Goal: Task Accomplishment & Management: Use online tool/utility

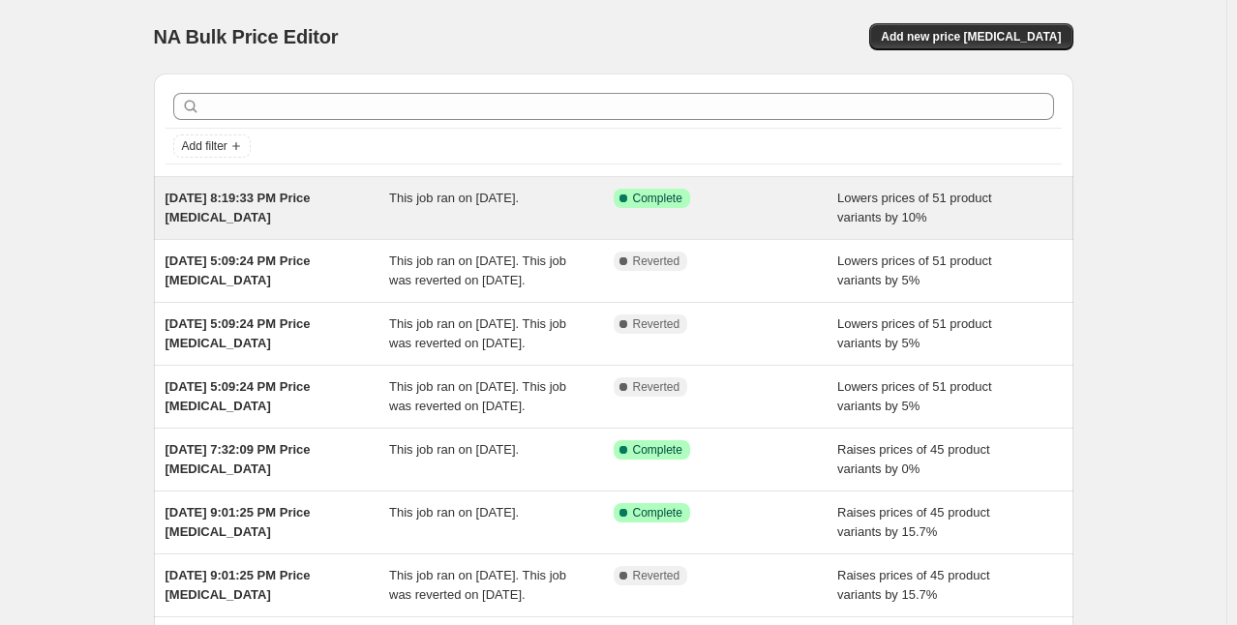
click at [293, 194] on span "[DATE] 8:19:33 PM Price [MEDICAL_DATA]" at bounding box center [238, 208] width 145 height 34
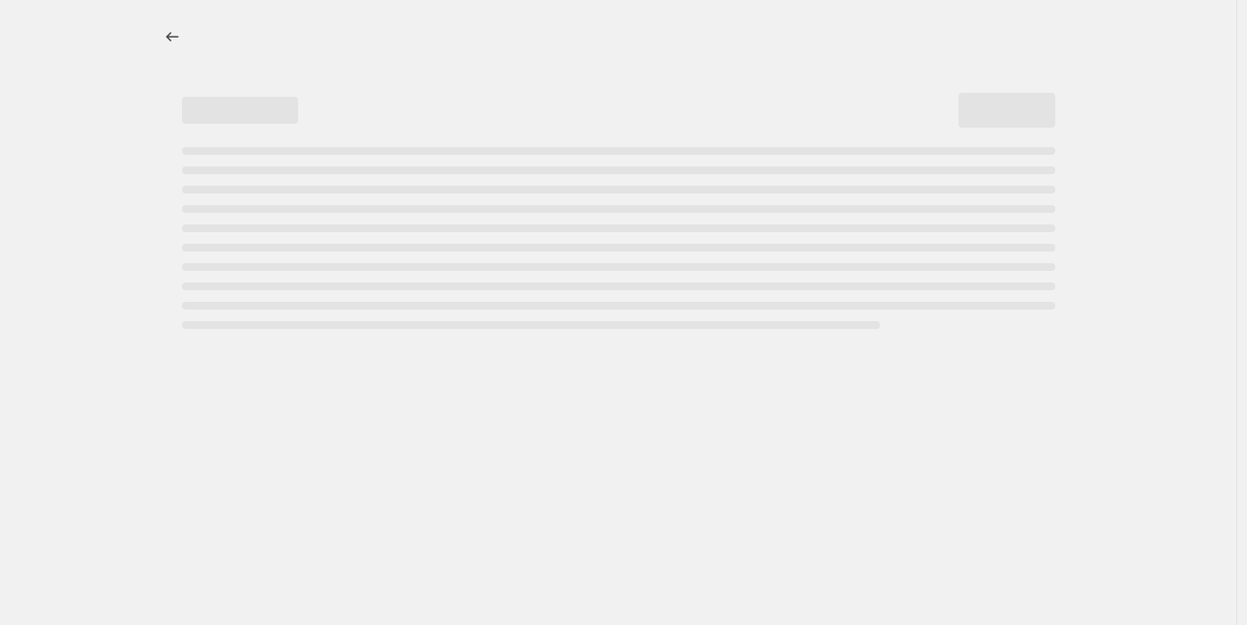
select select "percentage"
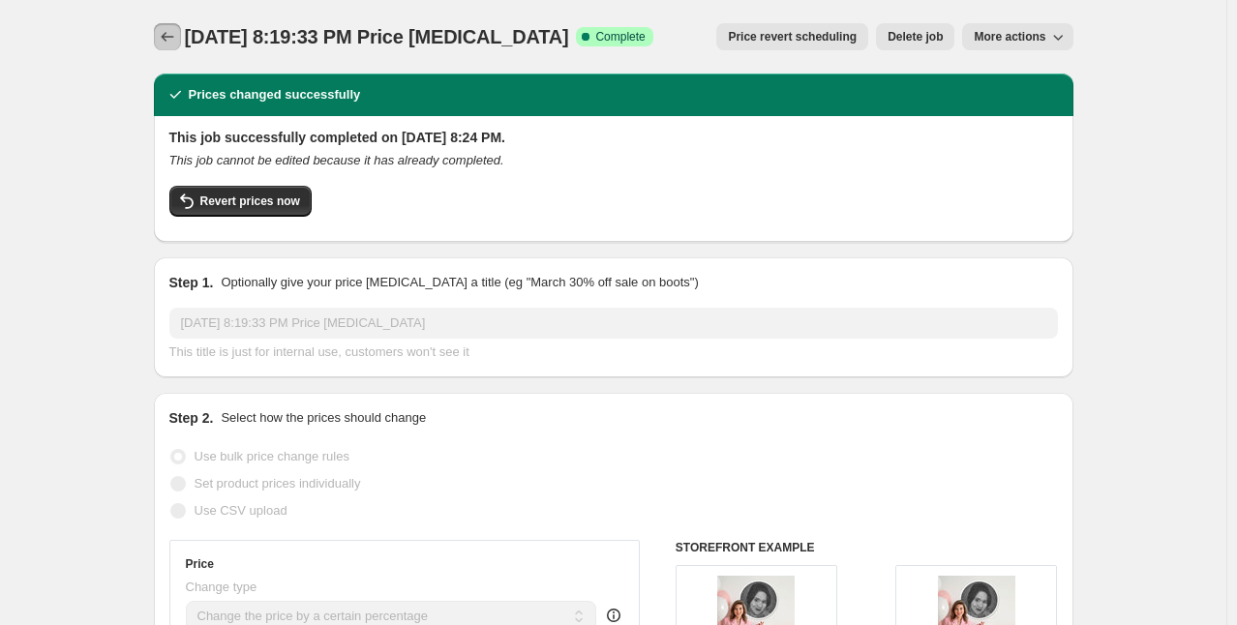
click at [164, 40] on icon "Price change jobs" at bounding box center [167, 36] width 19 height 19
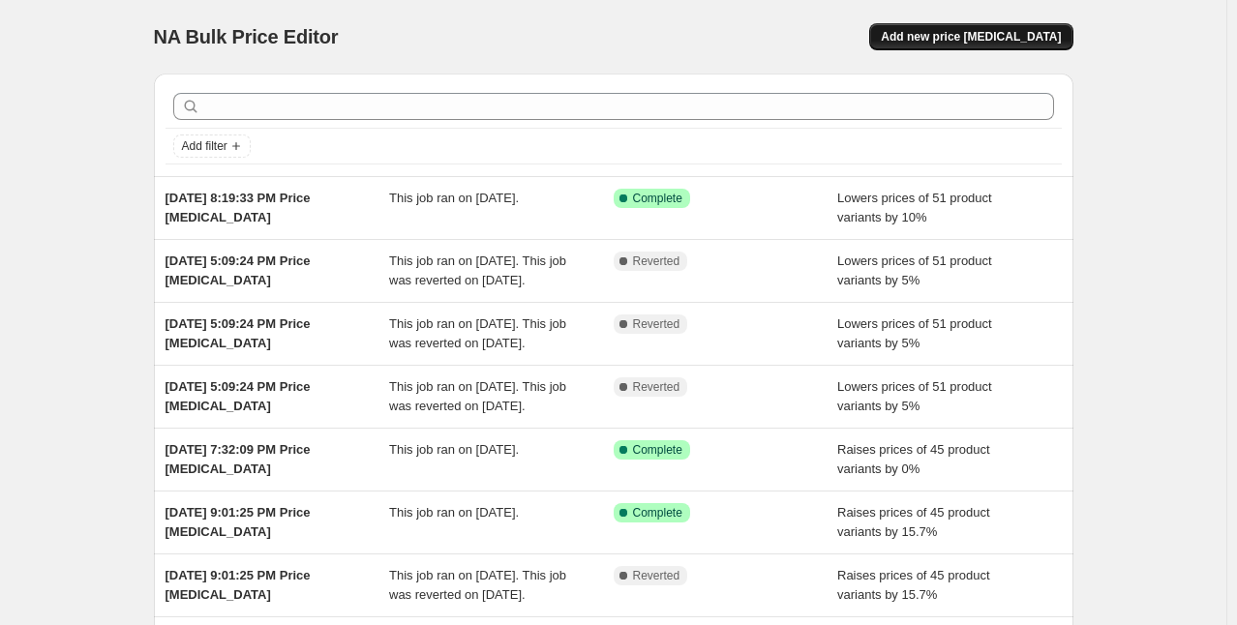
click at [937, 32] on span "Add new price [MEDICAL_DATA]" at bounding box center [971, 36] width 180 height 15
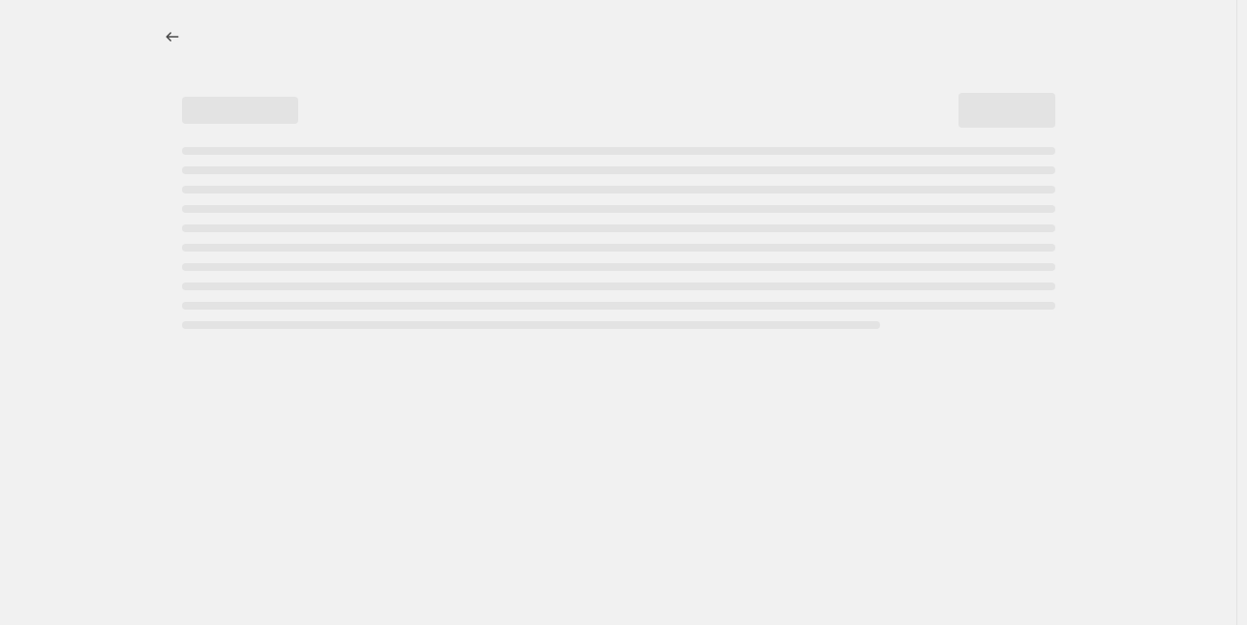
select select "percentage"
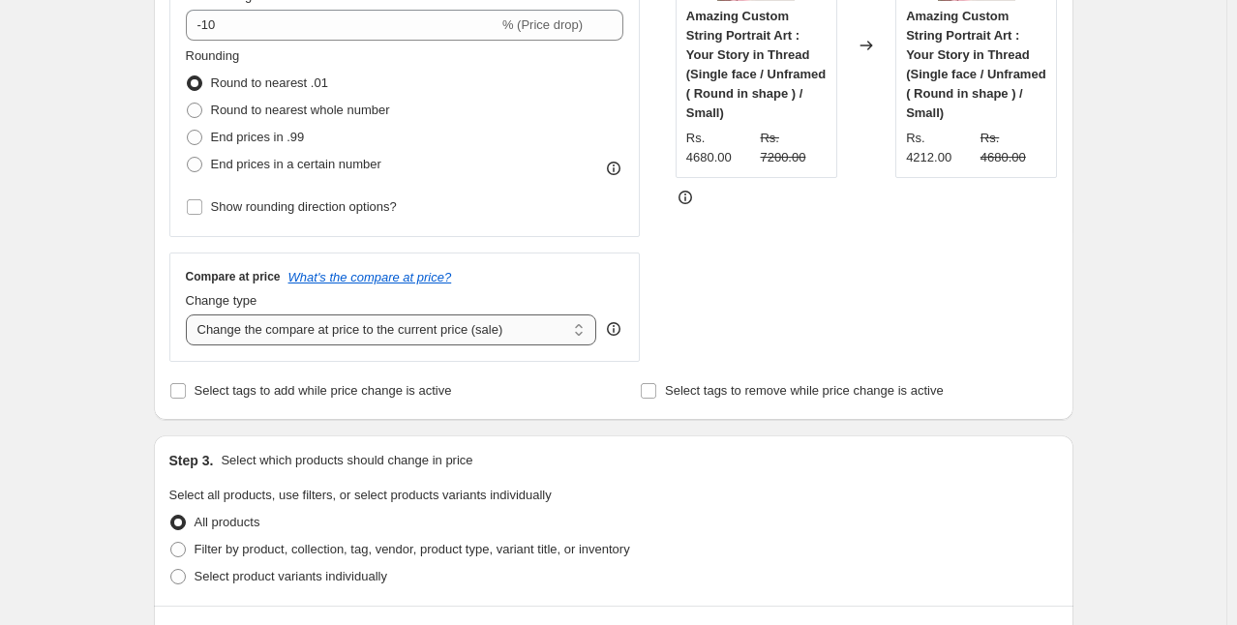
scroll to position [472, 0]
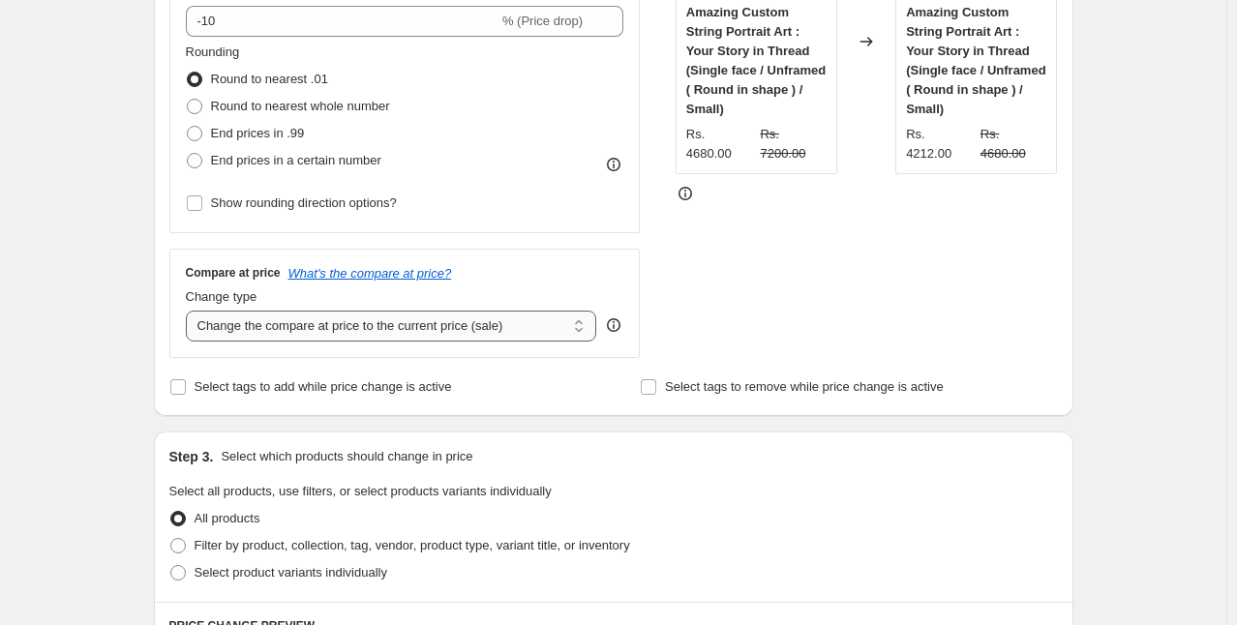
click at [295, 330] on select "Change the compare at price to the current price (sale) Change the compare at p…" at bounding box center [391, 326] width 411 height 31
select select "percentage"
click at [190, 311] on select "Change the compare at price to the current price (sale) Change the compare at p…" at bounding box center [391, 326] width 411 height 31
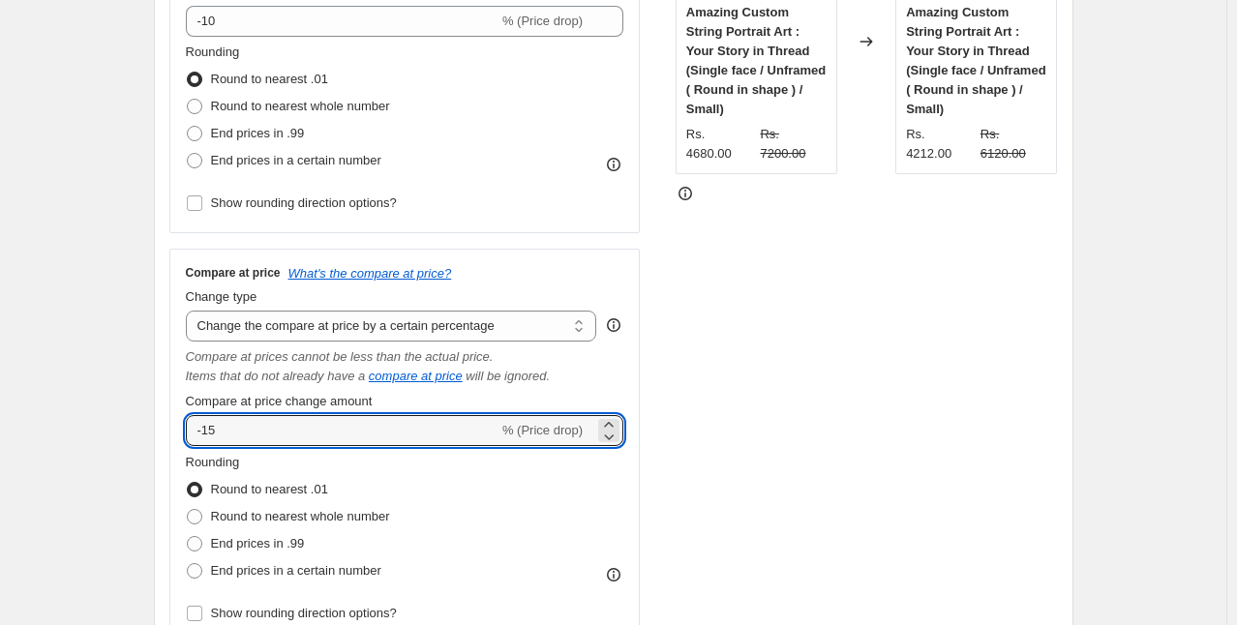
drag, startPoint x: 236, startPoint y: 439, endPoint x: 182, endPoint y: 434, distance: 54.4
click at [182, 434] on div "Compare at price What's the compare at price? Change type Change the compare at…" at bounding box center [404, 446] width 471 height 395
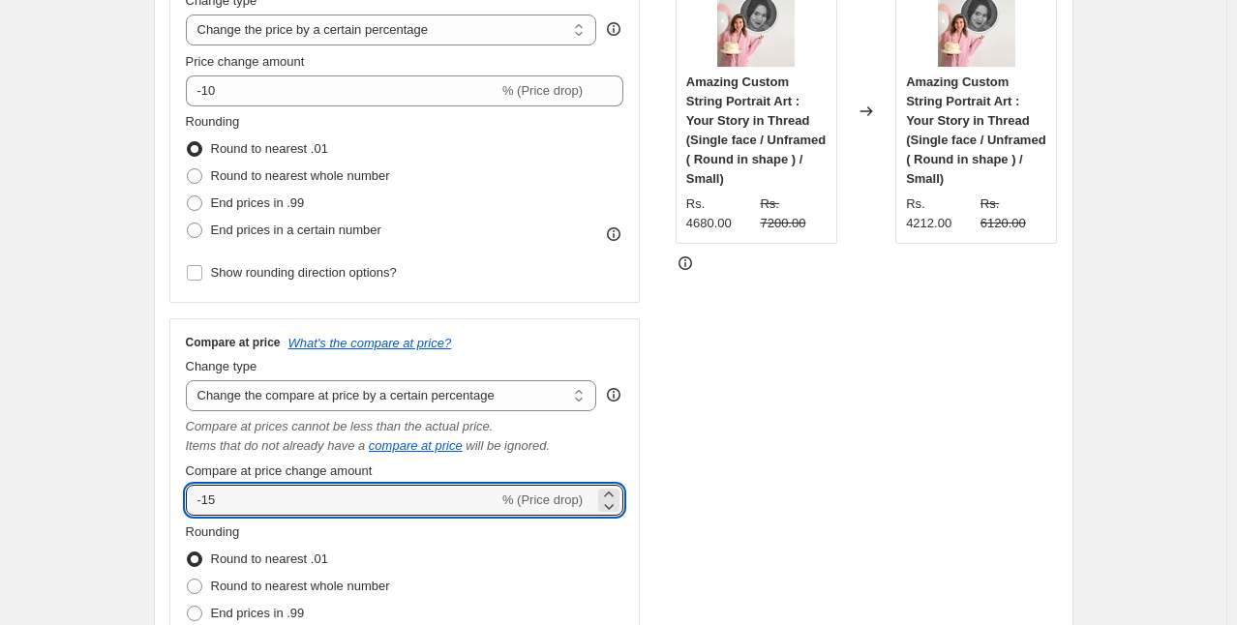
scroll to position [397, 0]
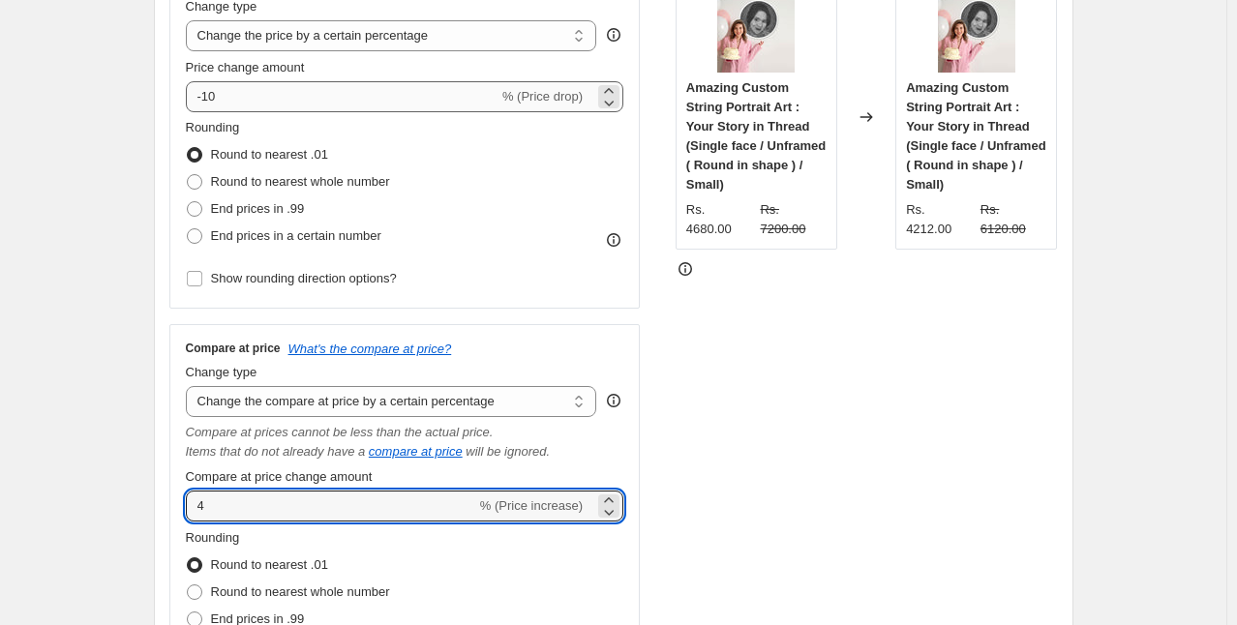
type input "4"
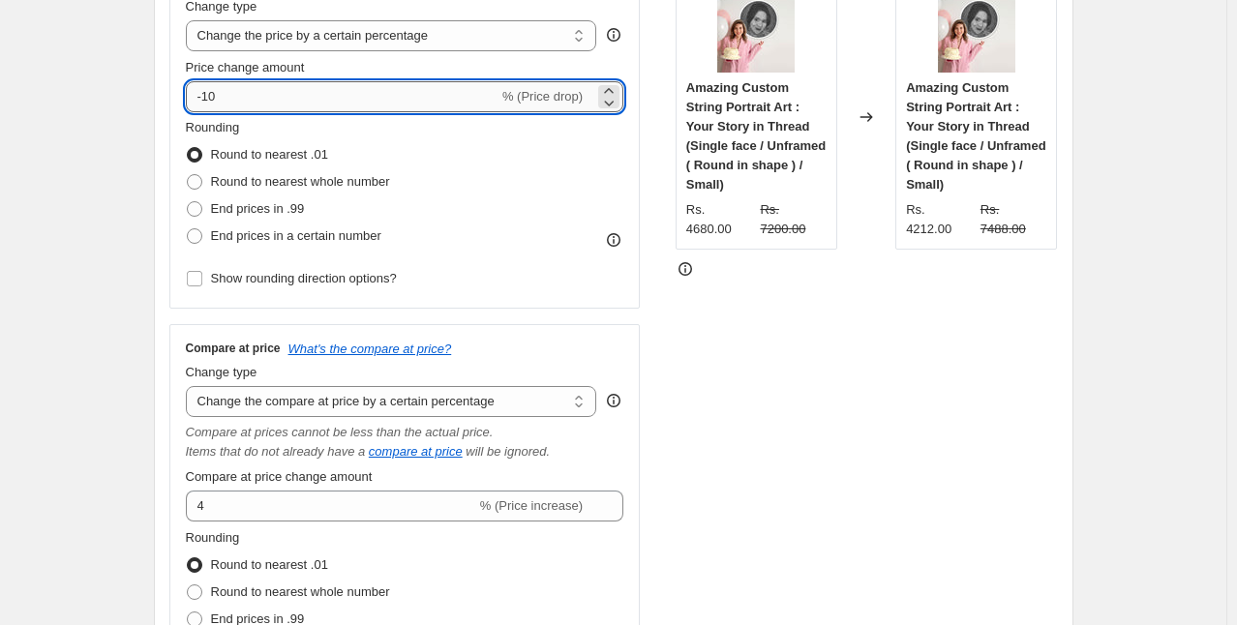
drag, startPoint x: 232, startPoint y: 97, endPoint x: 209, endPoint y: 94, distance: 23.4
click at [209, 94] on input "-10" at bounding box center [342, 96] width 313 height 31
type input "-4"
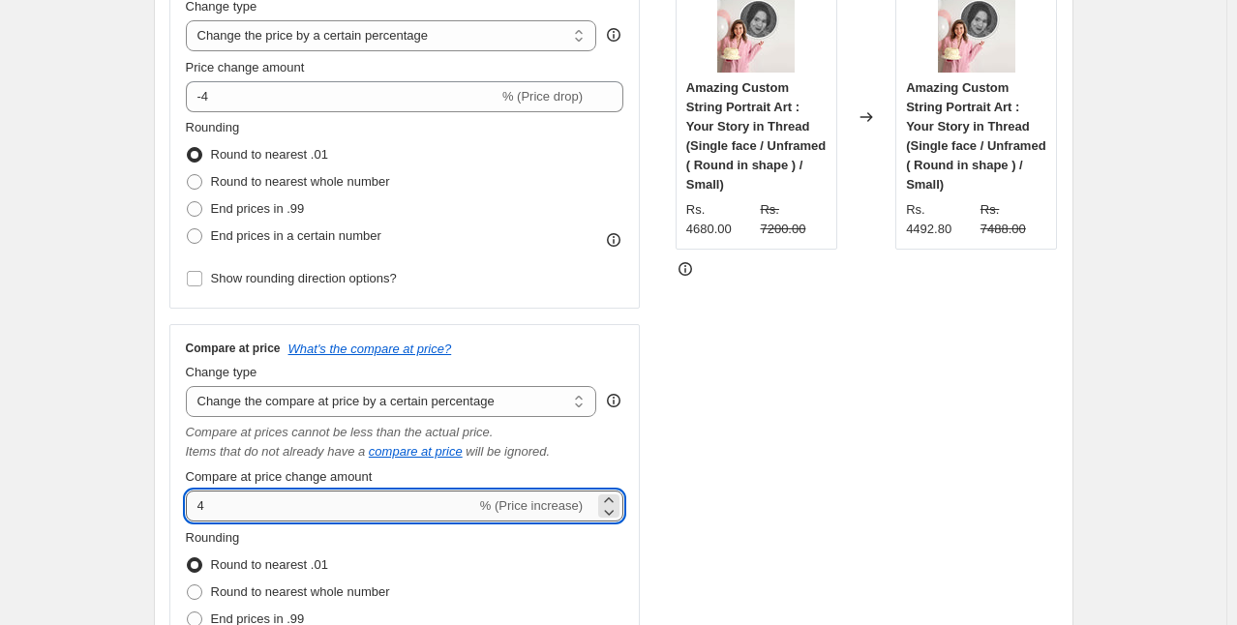
drag, startPoint x: 203, startPoint y: 508, endPoint x: 191, endPoint y: 506, distance: 12.7
click at [191, 506] on input "4" at bounding box center [331, 506] width 290 height 31
type input "-1"
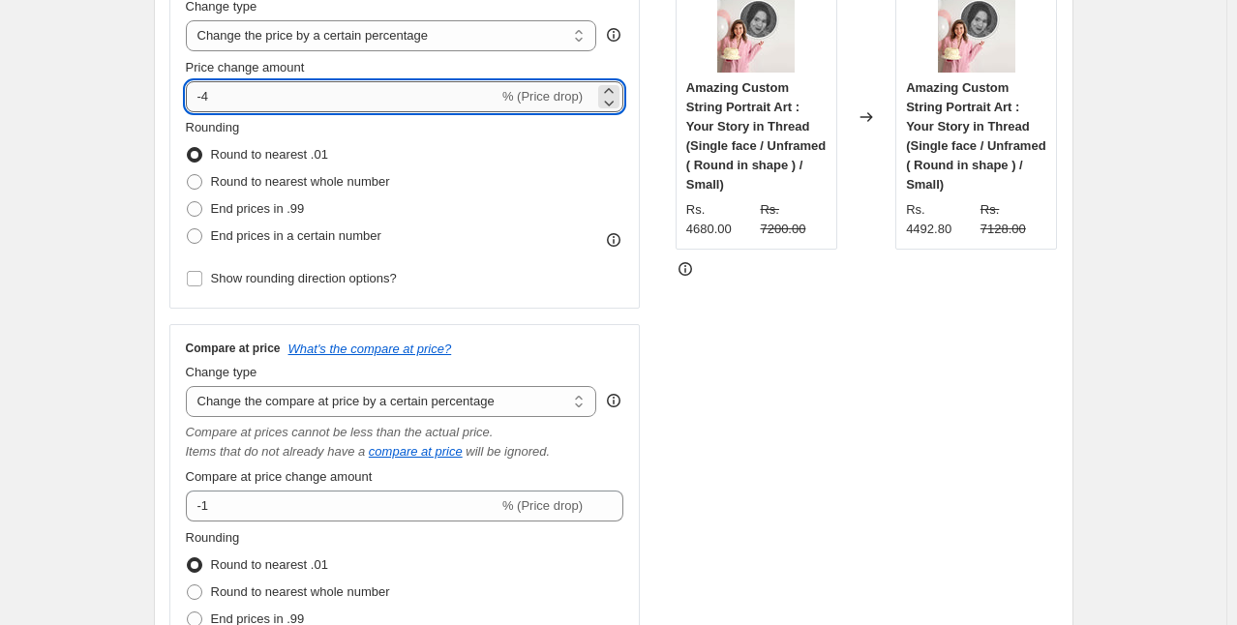
click at [204, 95] on input "-4" at bounding box center [342, 96] width 313 height 31
click at [214, 91] on input "-4" at bounding box center [342, 96] width 313 height 31
click at [207, 91] on input "-4" at bounding box center [342, 96] width 313 height 31
drag, startPoint x: 208, startPoint y: 90, endPoint x: 221, endPoint y: 93, distance: 12.9
click at [221, 93] on input "-4" at bounding box center [342, 96] width 313 height 31
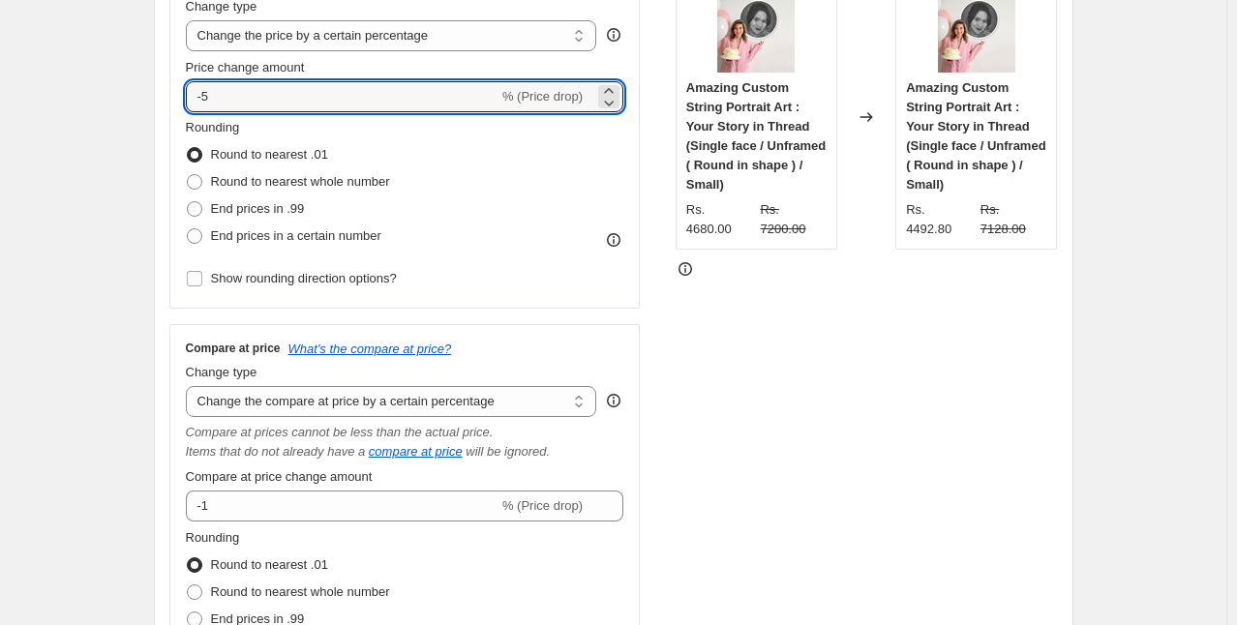
click at [576, 143] on div "Rounding Round to nearest .01 Round to nearest whole number End prices in .99 E…" at bounding box center [405, 184] width 439 height 132
click at [213, 98] on input "-5" at bounding box center [342, 96] width 313 height 31
click at [636, 188] on div "Price Change type Change the price to a certain amount Change the price by a ce…" at bounding box center [404, 133] width 471 height 349
drag, startPoint x: 218, startPoint y: 101, endPoint x: 209, endPoint y: 93, distance: 11.7
click at [209, 93] on input "-4" at bounding box center [342, 96] width 313 height 31
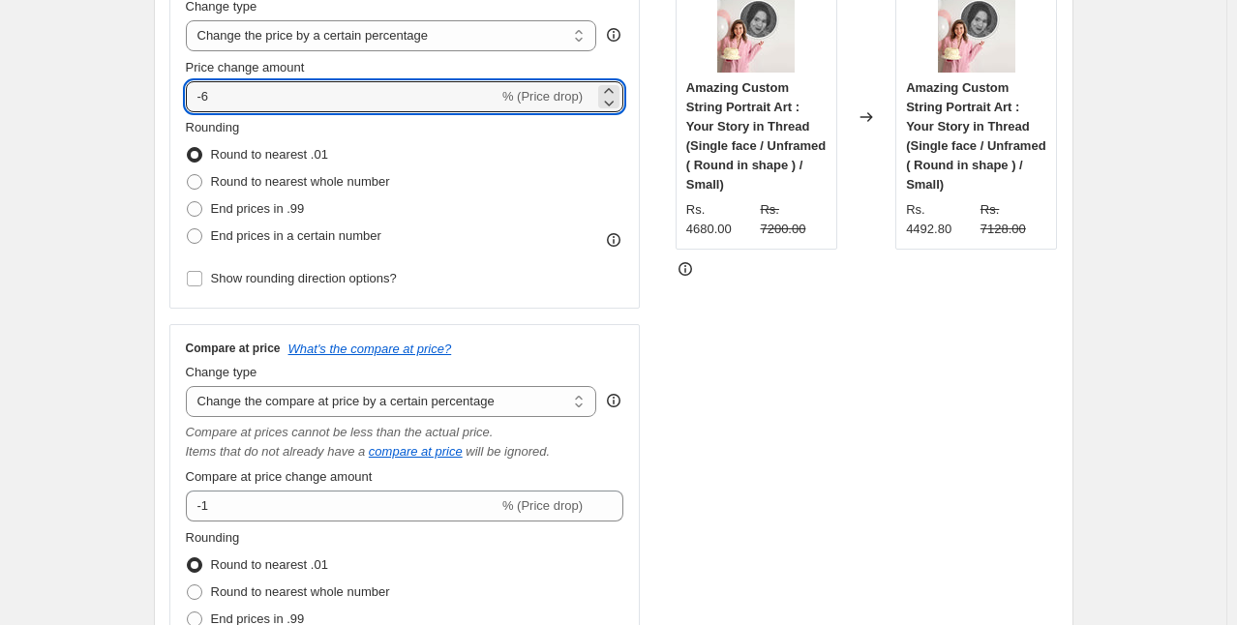
type input "-6"
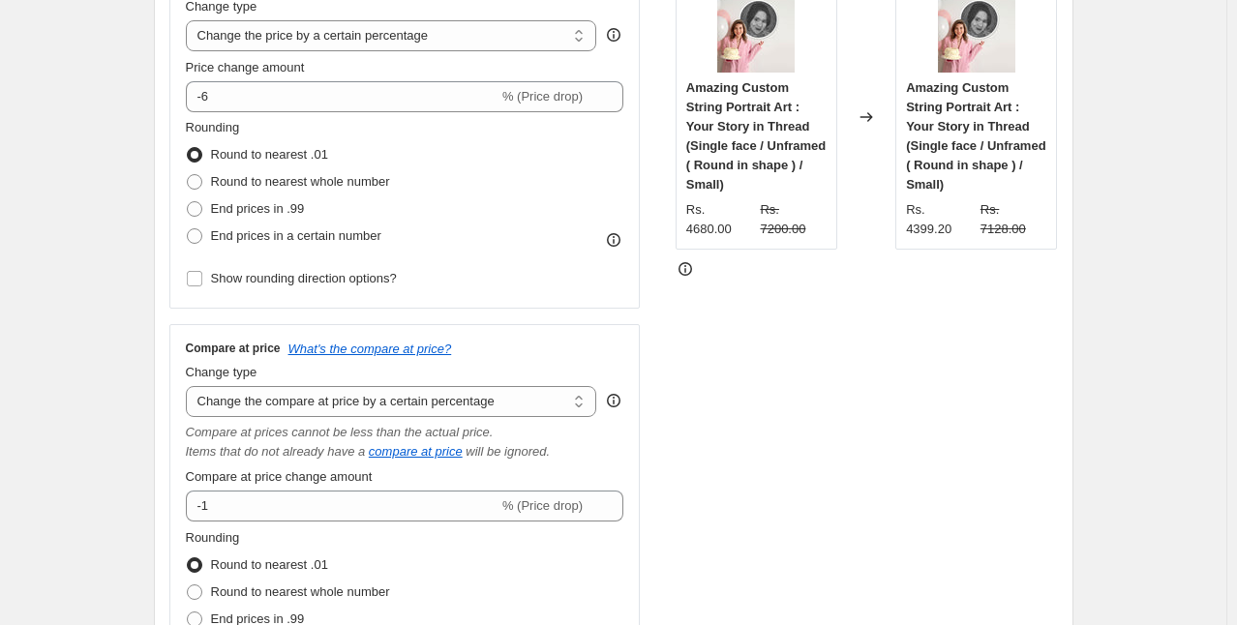
click at [622, 149] on div "Rounding Round to nearest .01 Round to nearest whole number End prices in .99 E…" at bounding box center [405, 184] width 439 height 132
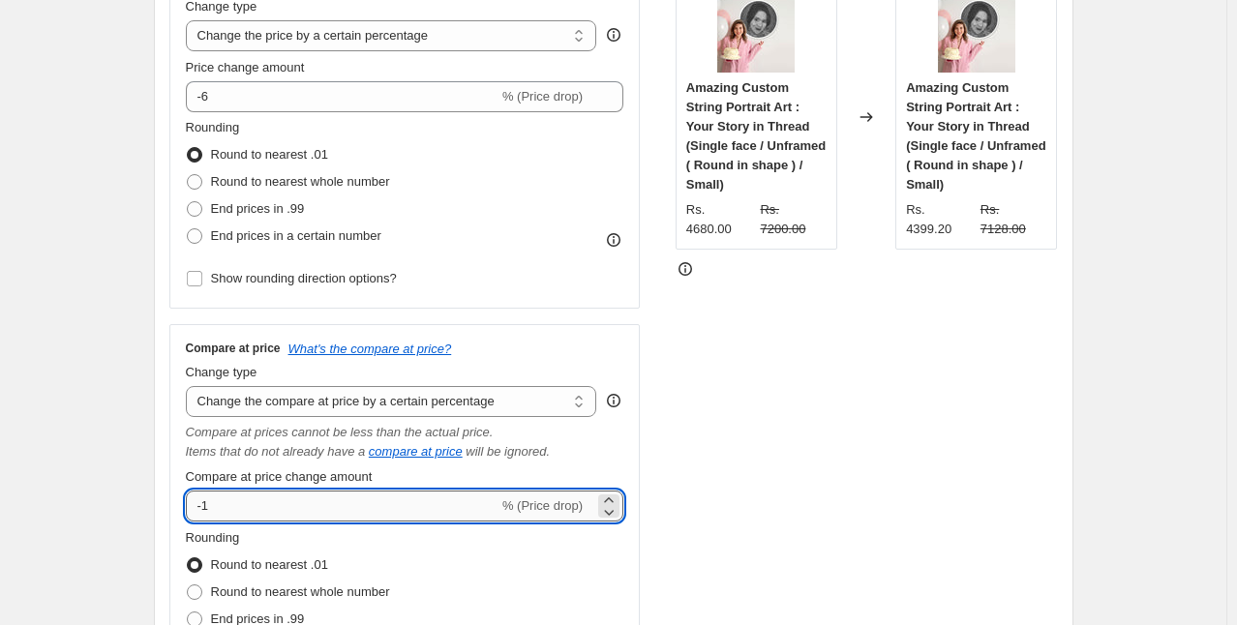
drag, startPoint x: 213, startPoint y: 508, endPoint x: 196, endPoint y: 507, distance: 17.5
click at [196, 507] on input "-1" at bounding box center [342, 506] width 313 height 31
type input "0"
click at [632, 460] on div "Compare at price What's the compare at price? Change type Change the compare at…" at bounding box center [404, 521] width 471 height 395
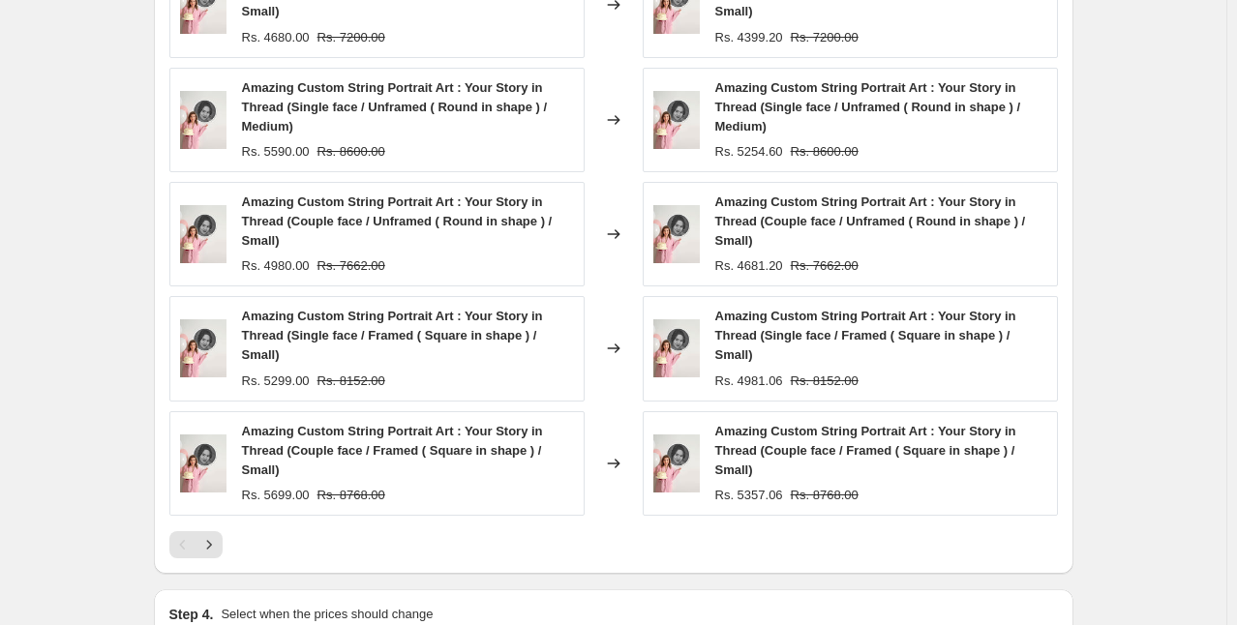
scroll to position [1720, 0]
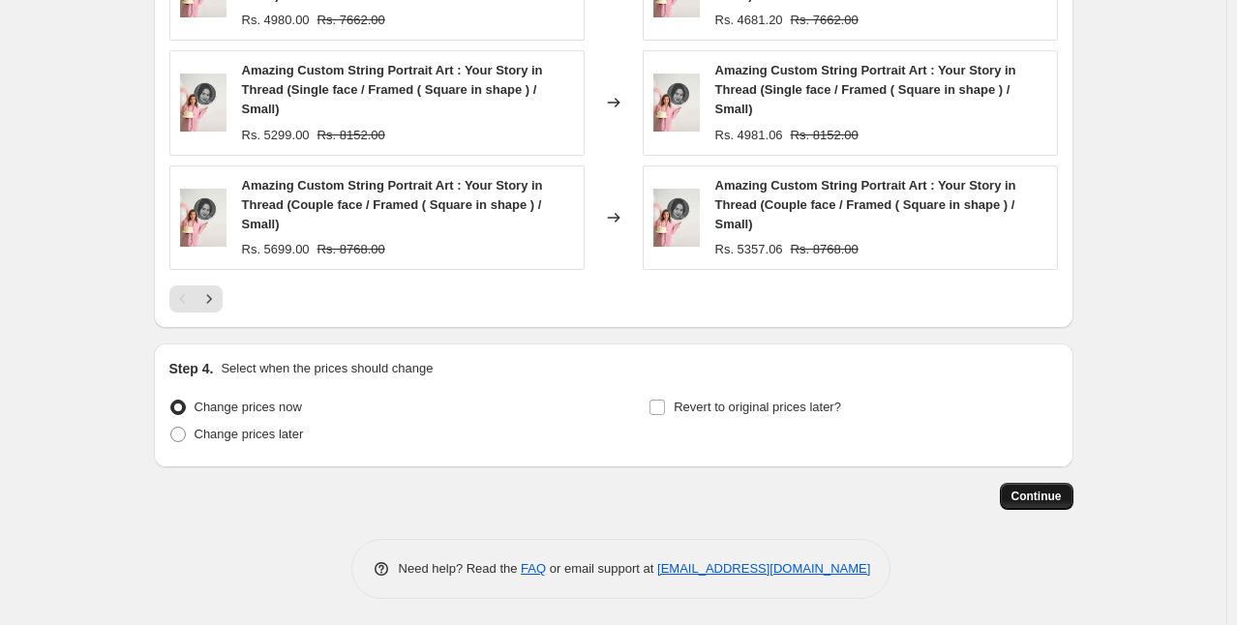
click at [1034, 489] on span "Continue" at bounding box center [1037, 496] width 50 height 15
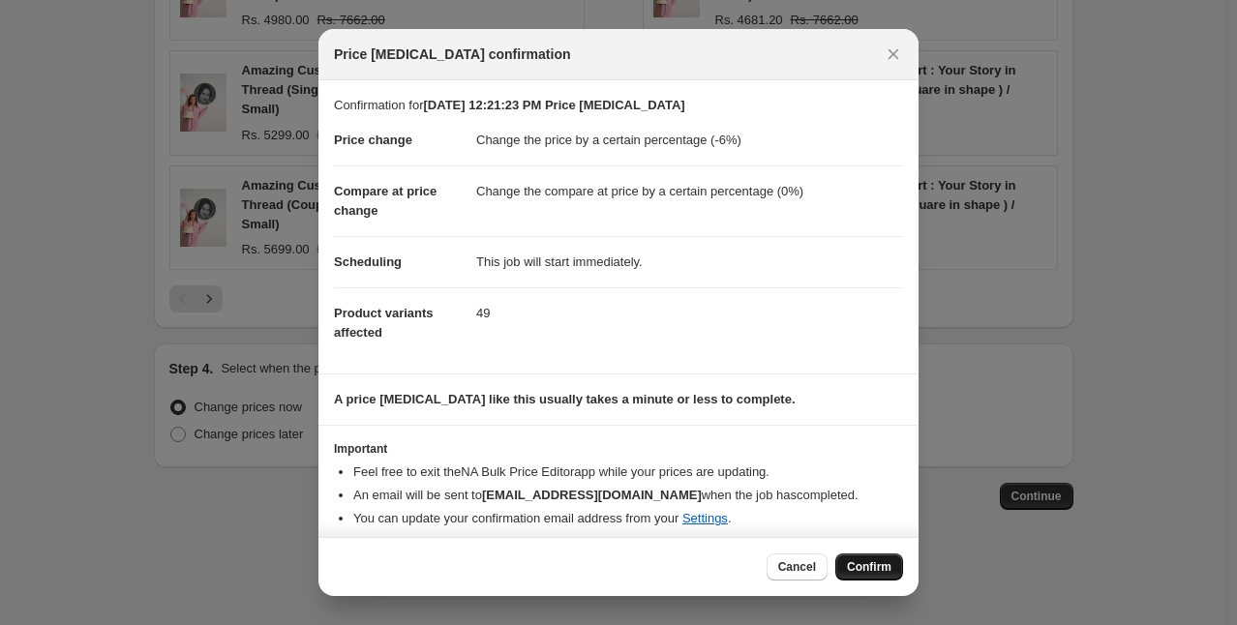
click at [852, 562] on span "Confirm" at bounding box center [869, 567] width 45 height 15
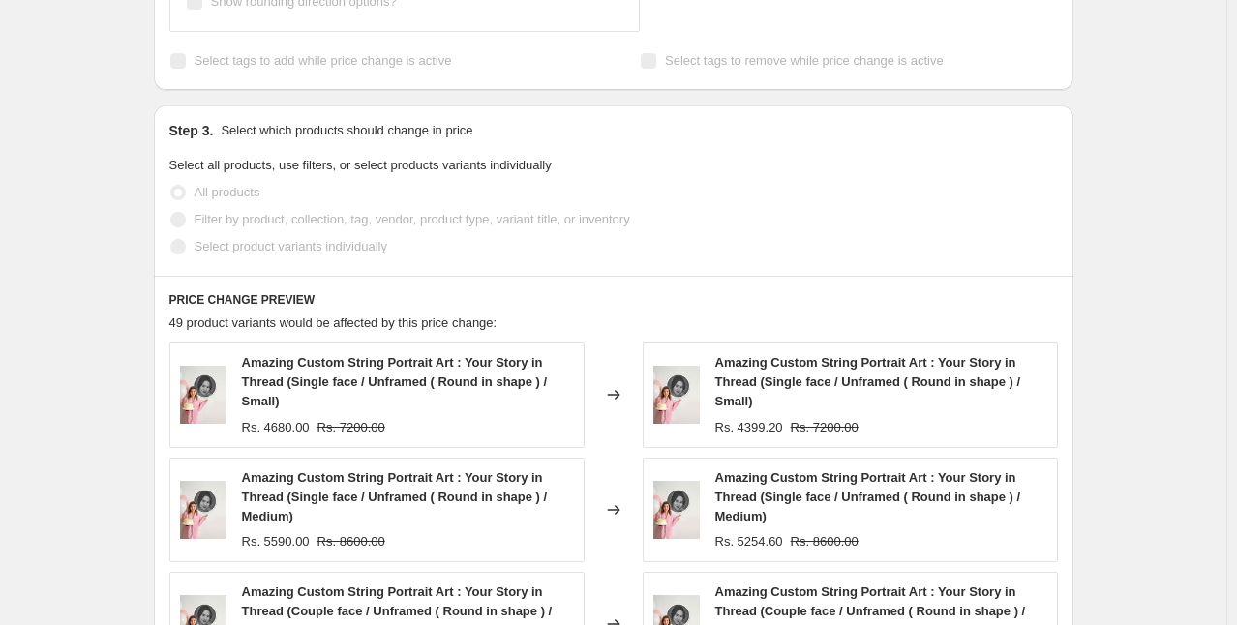
scroll to position [80, 0]
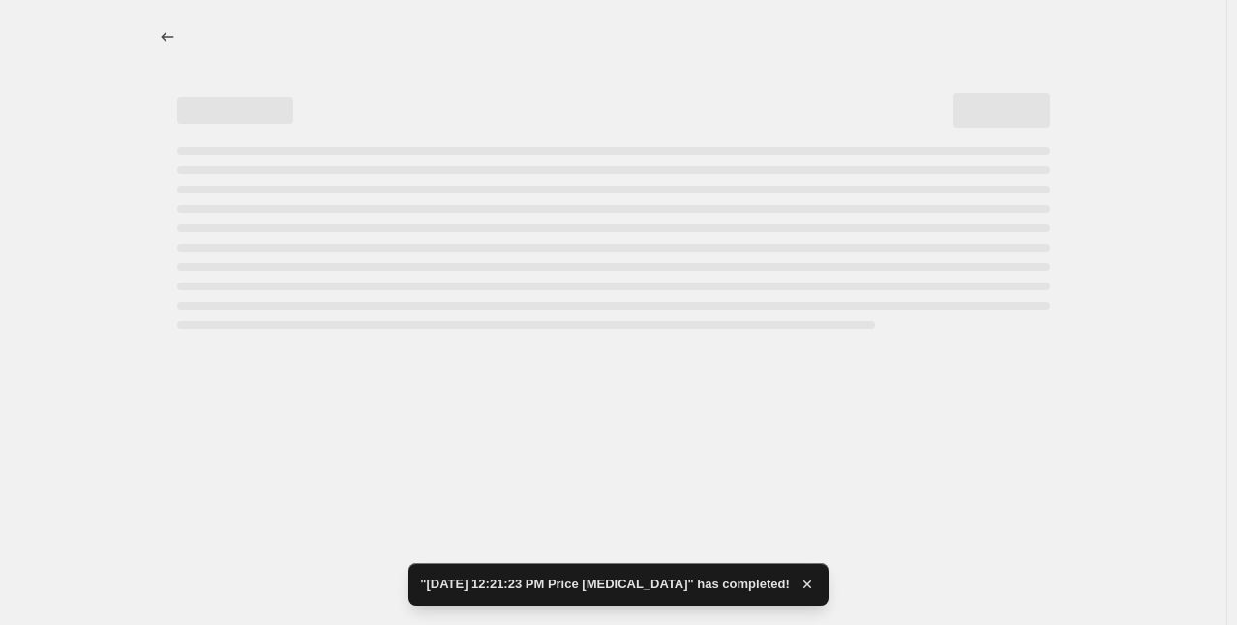
select select "percentage"
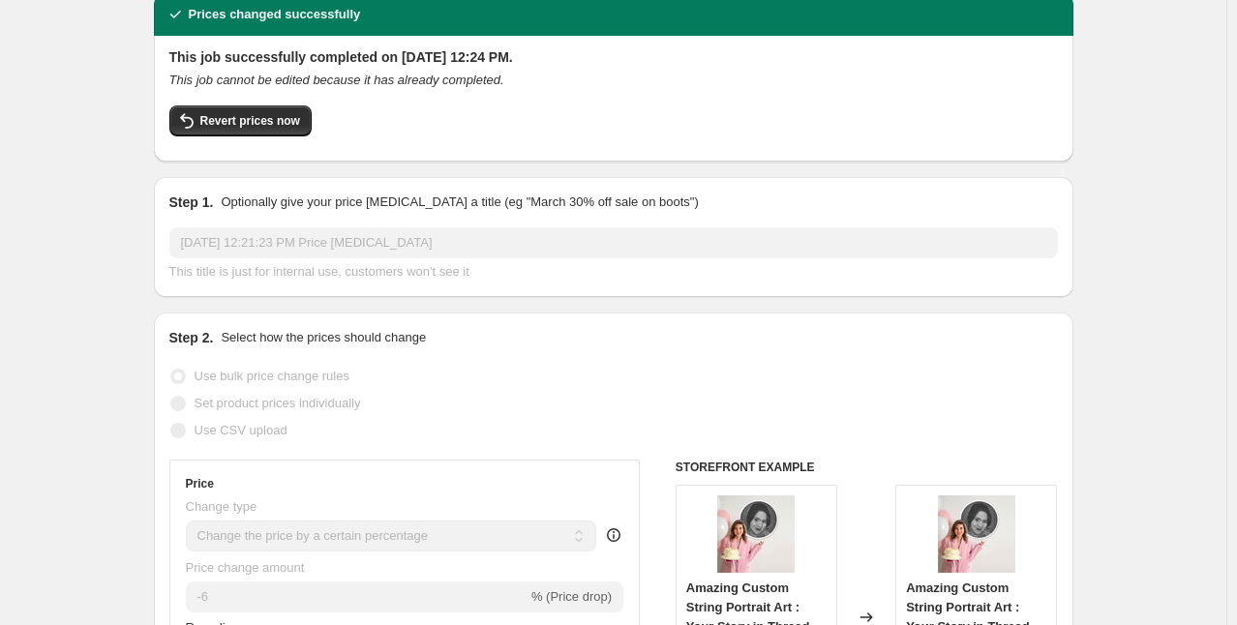
scroll to position [0, 0]
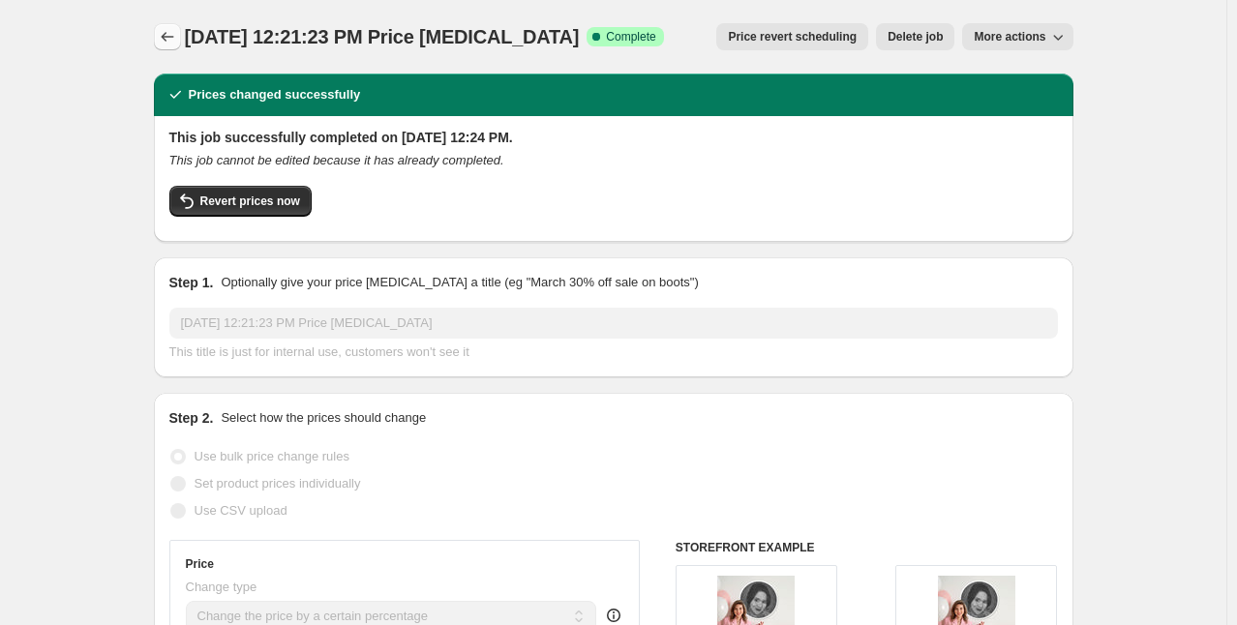
click at [174, 34] on icon "Price change jobs" at bounding box center [167, 36] width 19 height 19
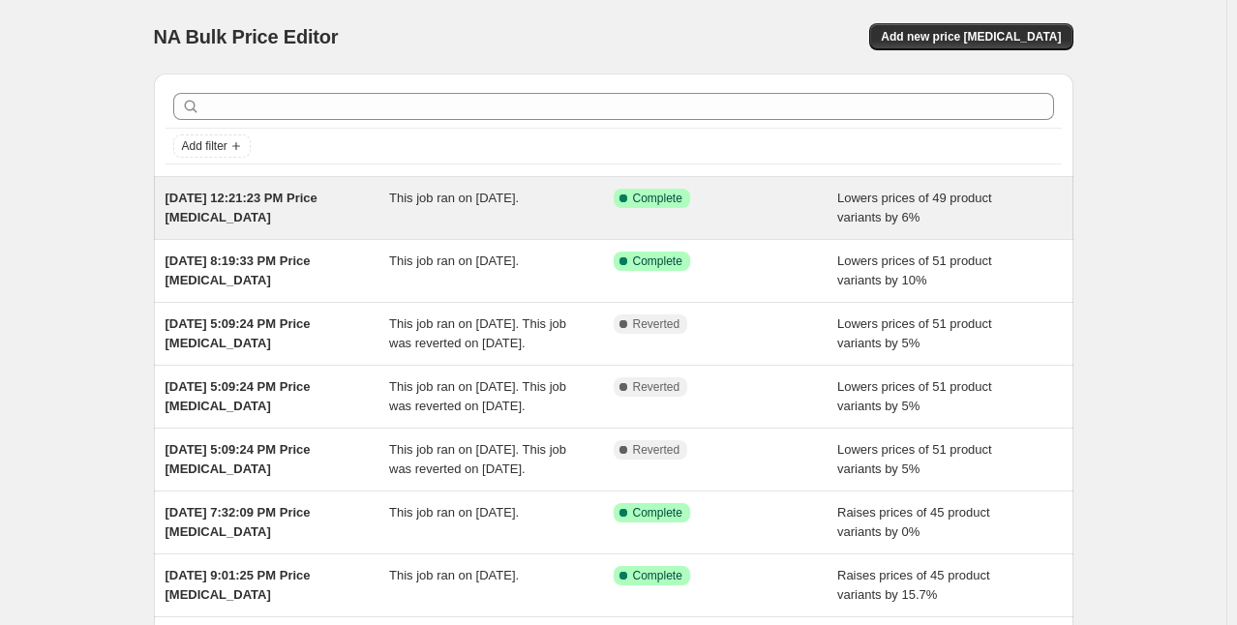
click at [248, 194] on span "[DATE] 12:21:23 PM Price [MEDICAL_DATA]" at bounding box center [242, 208] width 152 height 34
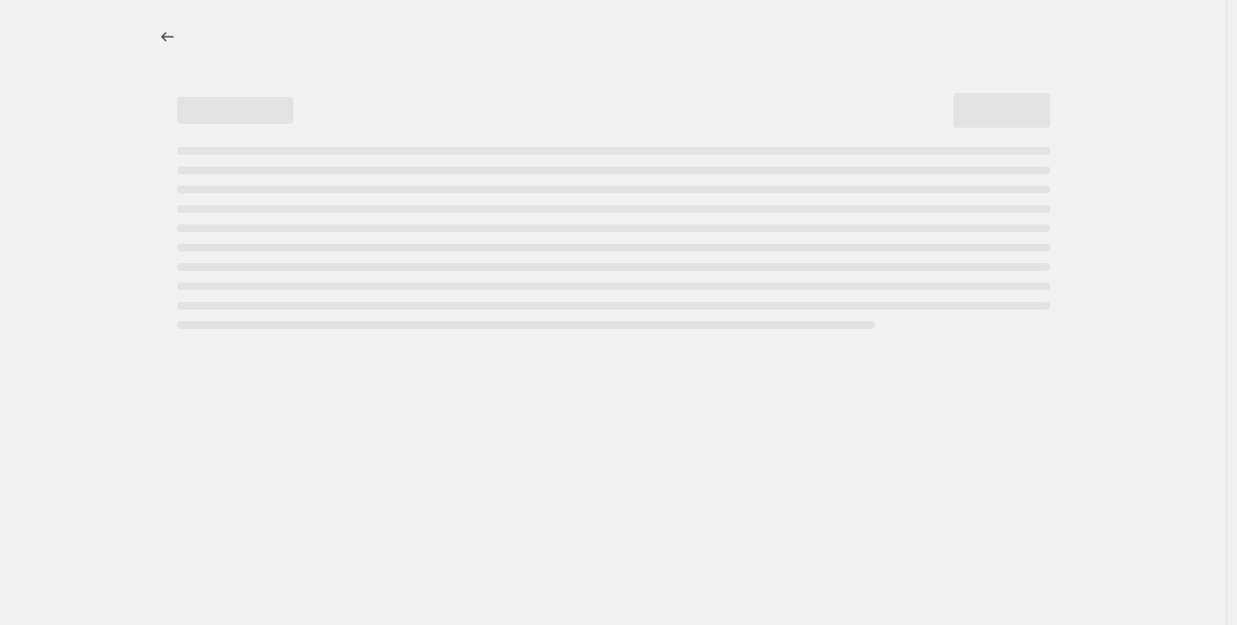
select select "percentage"
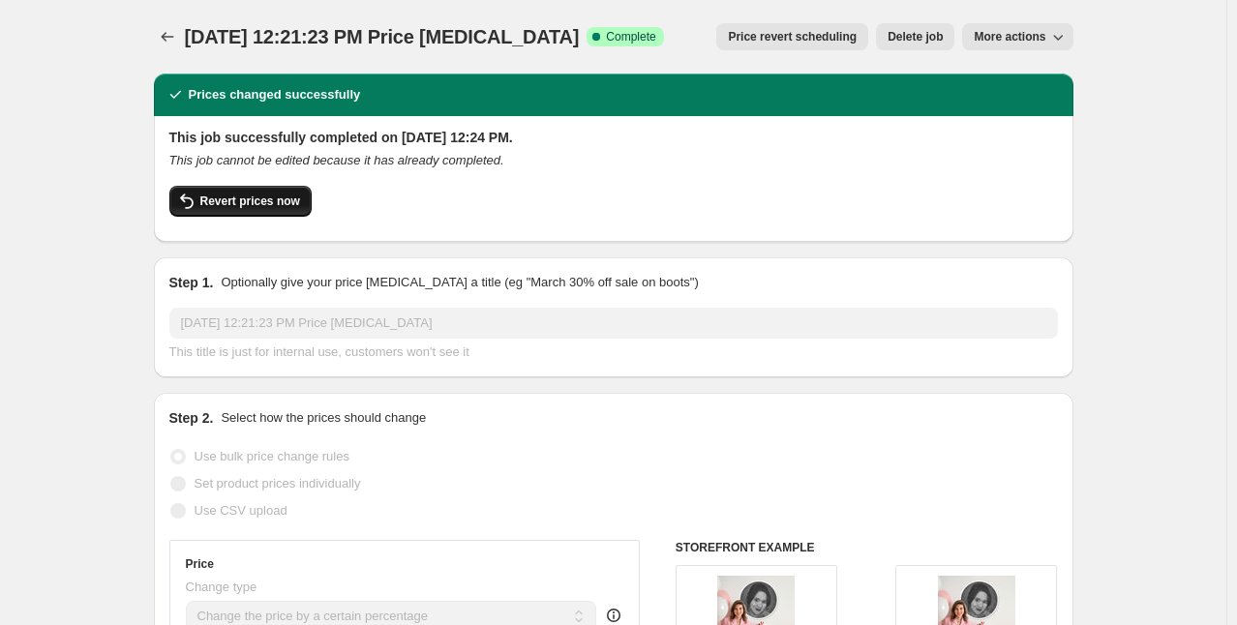
click at [285, 200] on span "Revert prices now" at bounding box center [250, 201] width 100 height 15
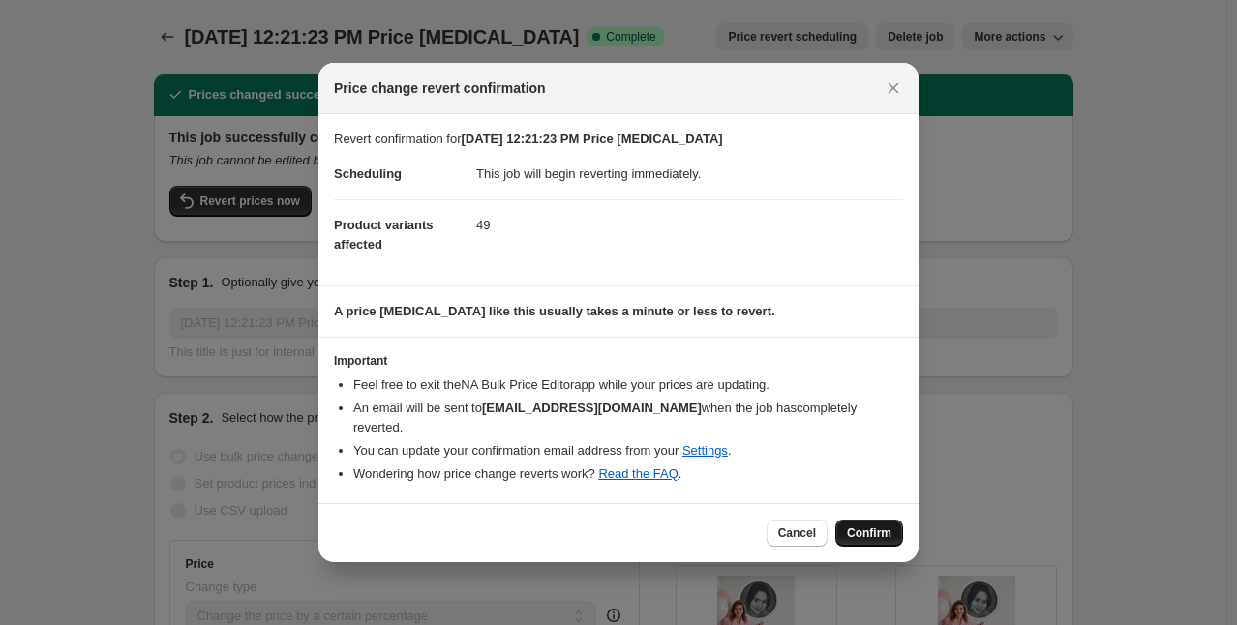
click at [886, 536] on span "Confirm" at bounding box center [869, 533] width 45 height 15
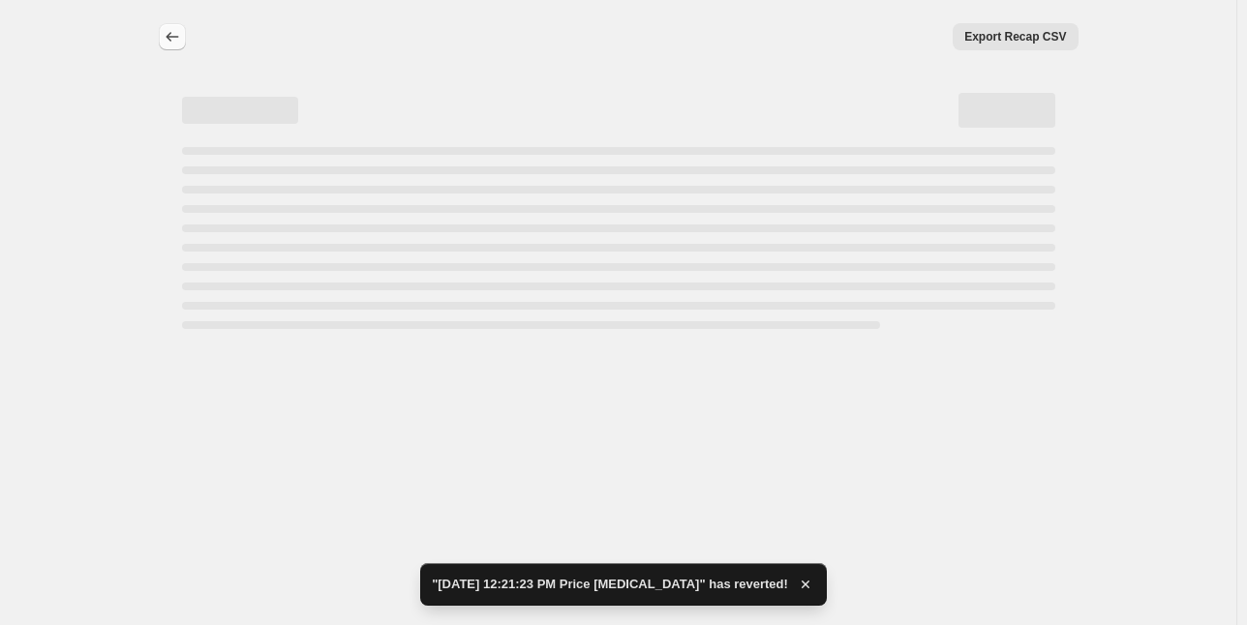
select select "percentage"
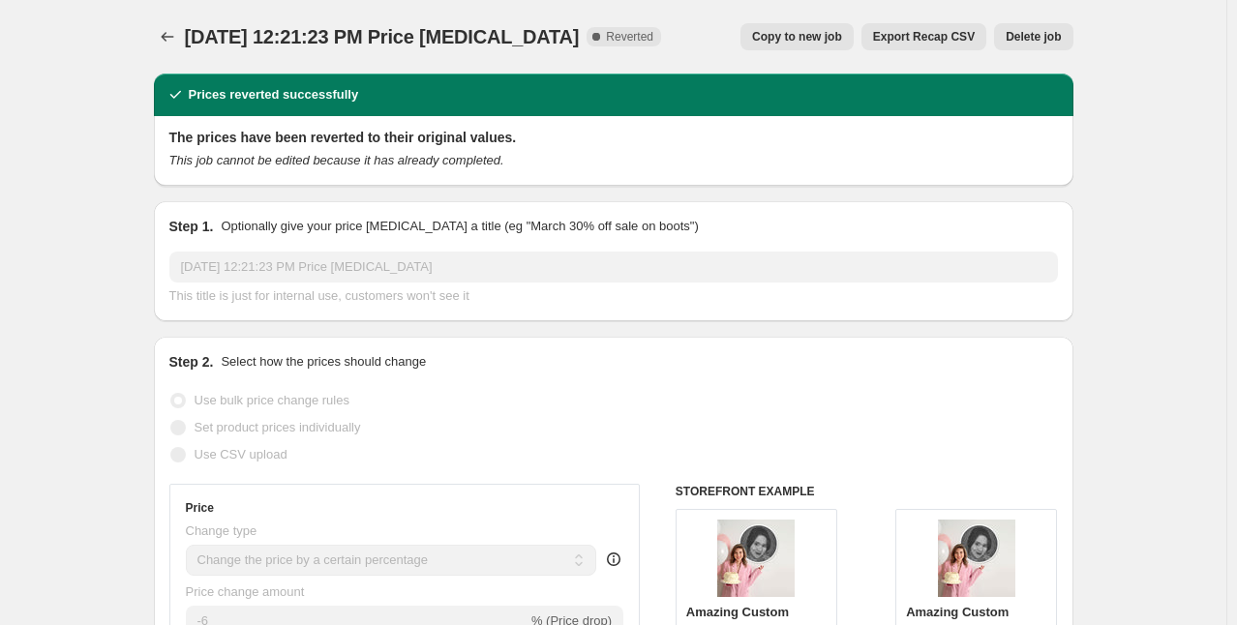
click at [1055, 40] on span "Delete job" at bounding box center [1033, 36] width 55 height 15
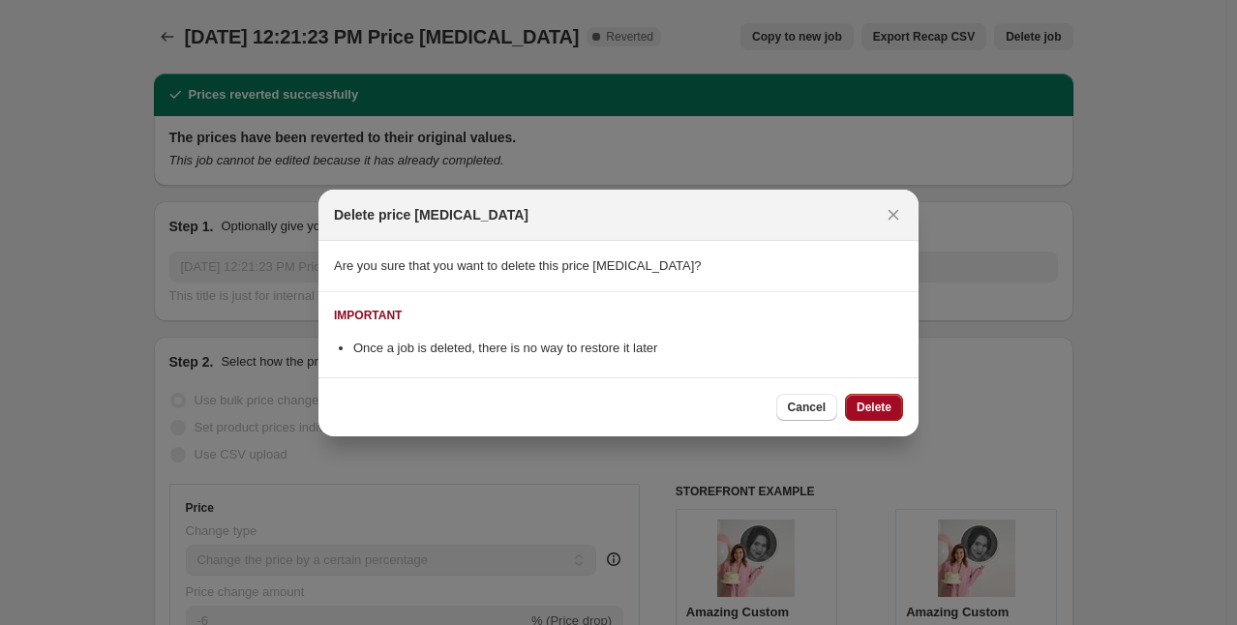
click at [895, 397] on button "Delete" at bounding box center [874, 407] width 58 height 27
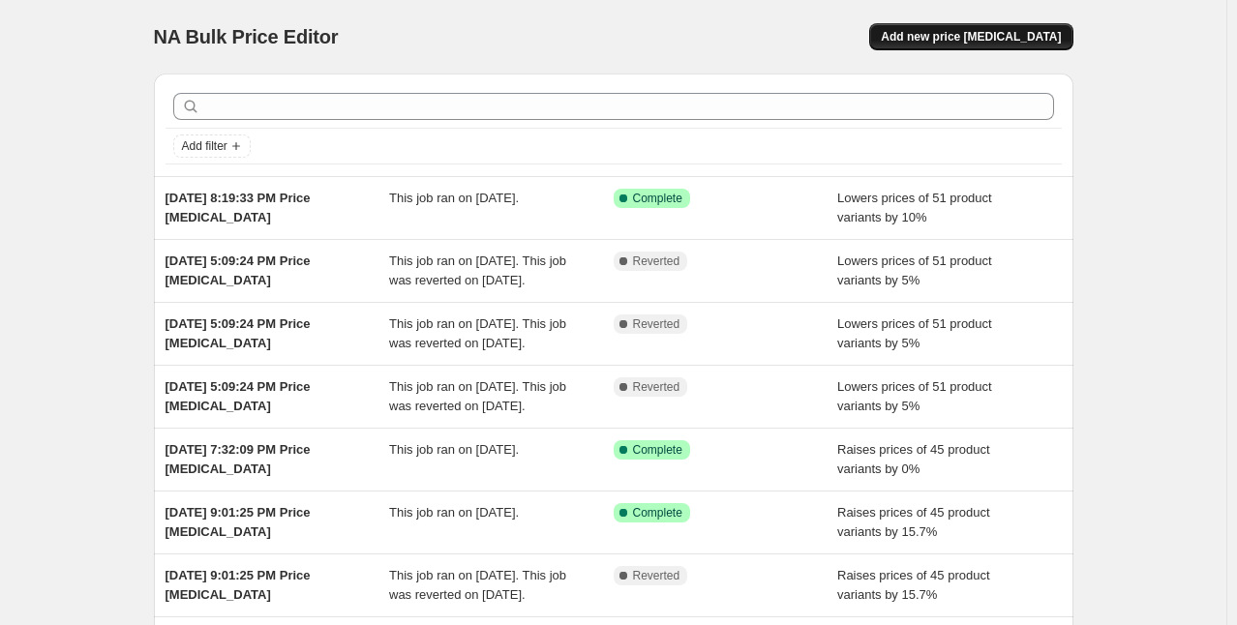
click at [1041, 27] on button "Add new price [MEDICAL_DATA]" at bounding box center [970, 36] width 203 height 27
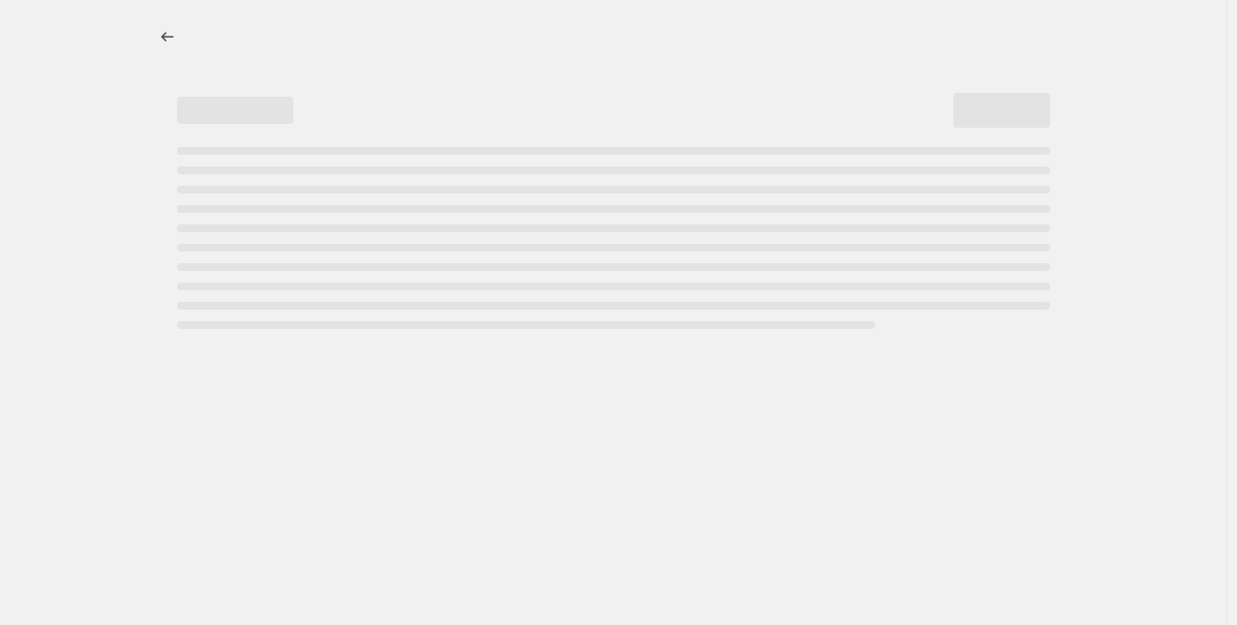
select select "percentage"
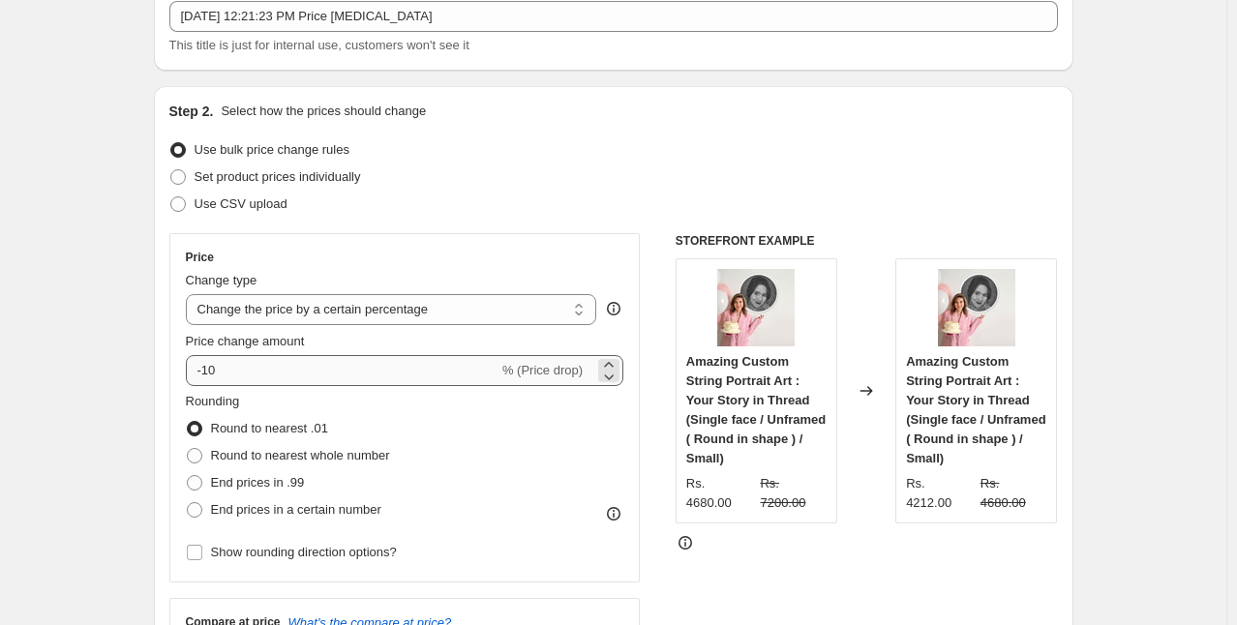
scroll to position [153, 0]
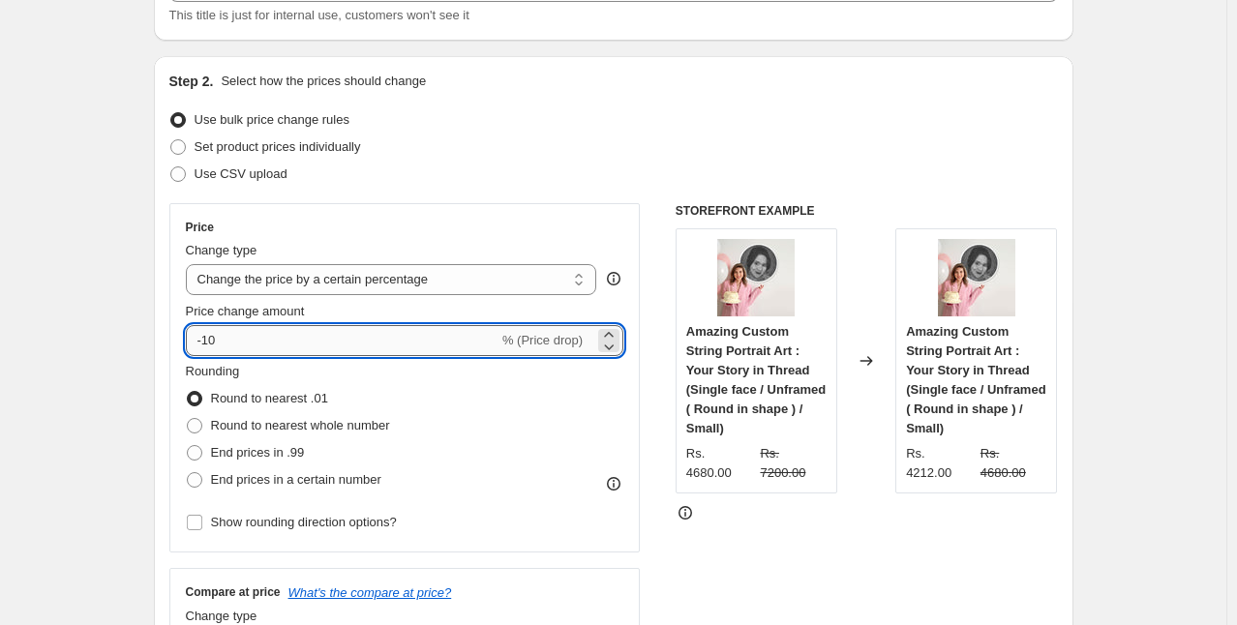
drag, startPoint x: 232, startPoint y: 347, endPoint x: 208, endPoint y: 343, distance: 24.5
click at [208, 343] on input "-10" at bounding box center [342, 340] width 313 height 31
type input "-6"
click at [640, 377] on div "Price Change type Change the price to a certain amount Change the price by a ce…" at bounding box center [404, 377] width 471 height 349
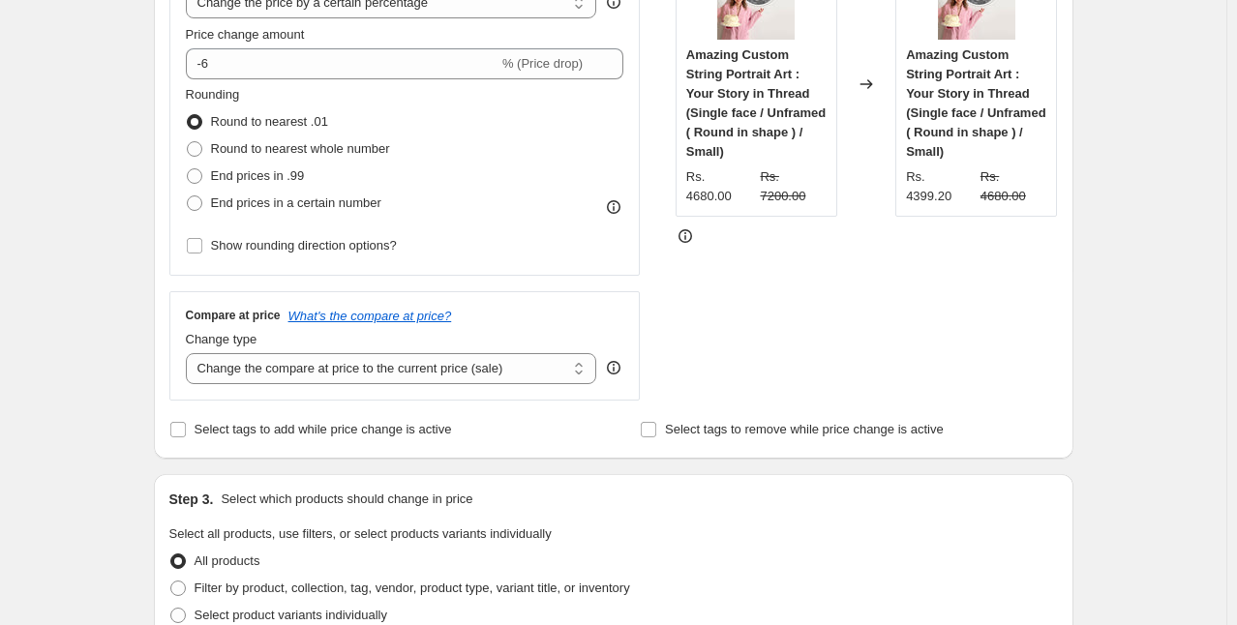
scroll to position [476, 0]
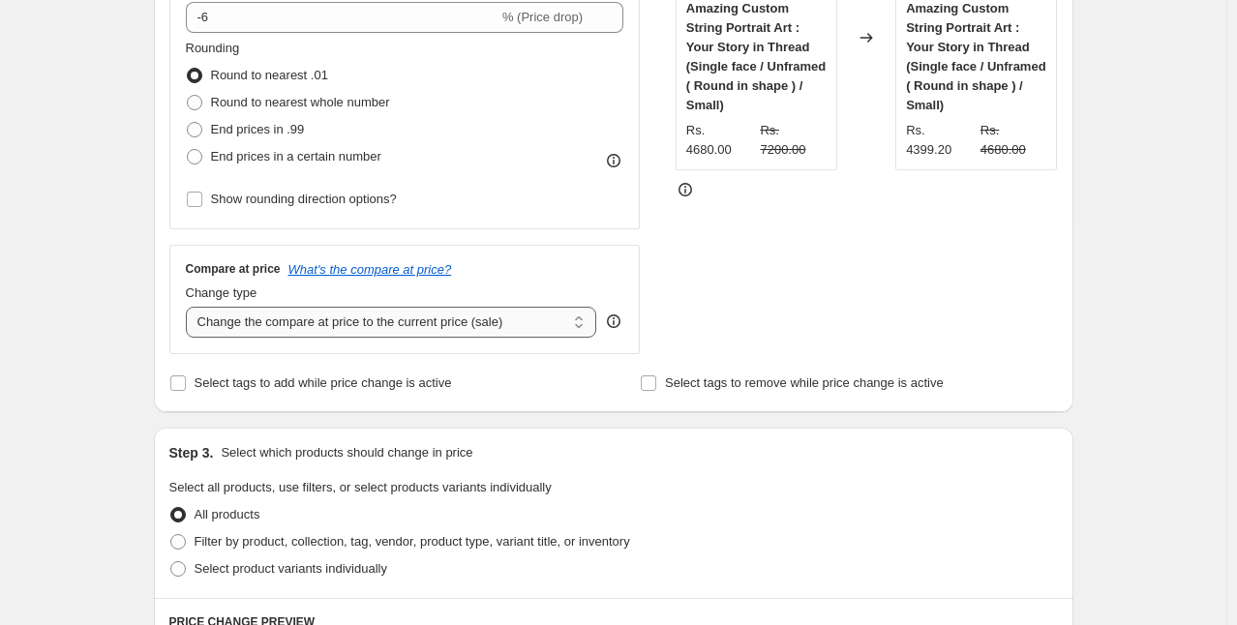
click at [418, 326] on select "Change the compare at price to the current price (sale) Change the compare at p…" at bounding box center [391, 322] width 411 height 31
select select "percentage"
click at [190, 307] on select "Change the compare at price to the current price (sale) Change the compare at p…" at bounding box center [391, 322] width 411 height 31
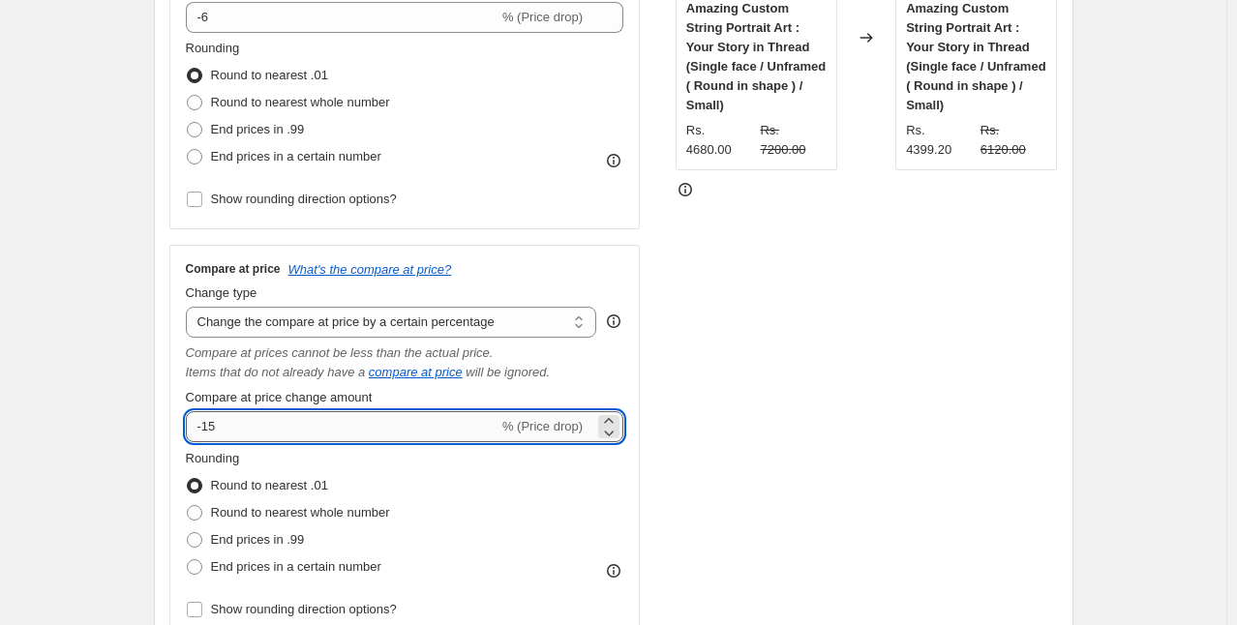
click at [209, 427] on input "-15" at bounding box center [342, 426] width 313 height 31
click at [624, 386] on div "Compare at price What's the compare at price? Change type Change the compare at…" at bounding box center [405, 442] width 439 height 362
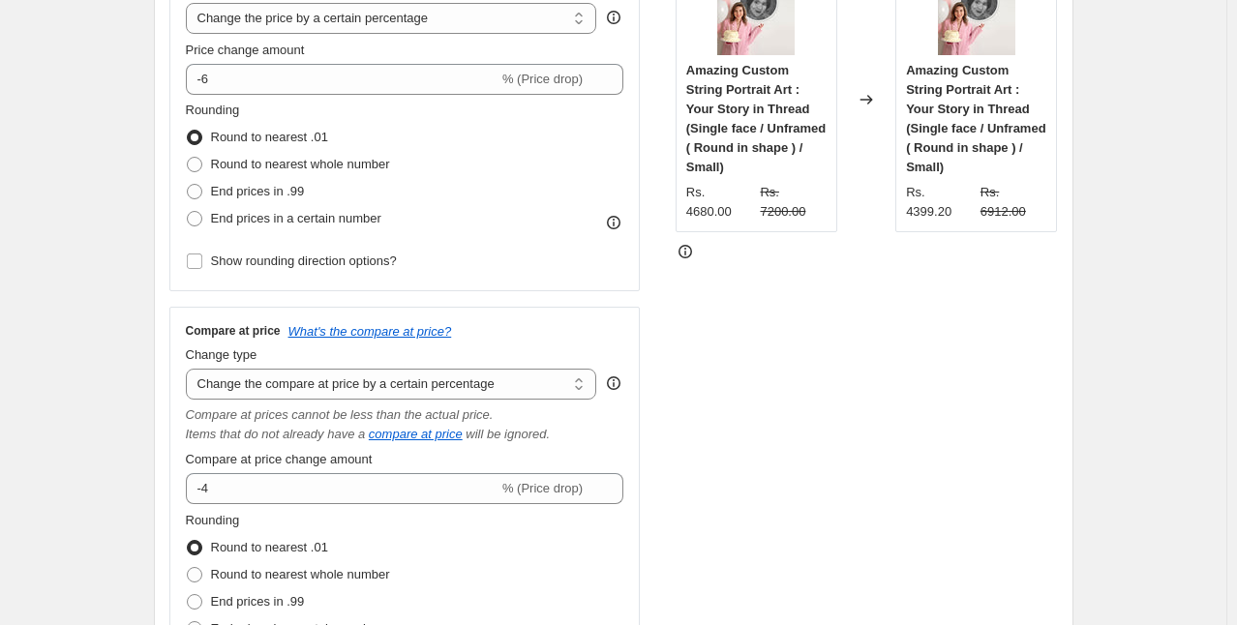
scroll to position [406, 0]
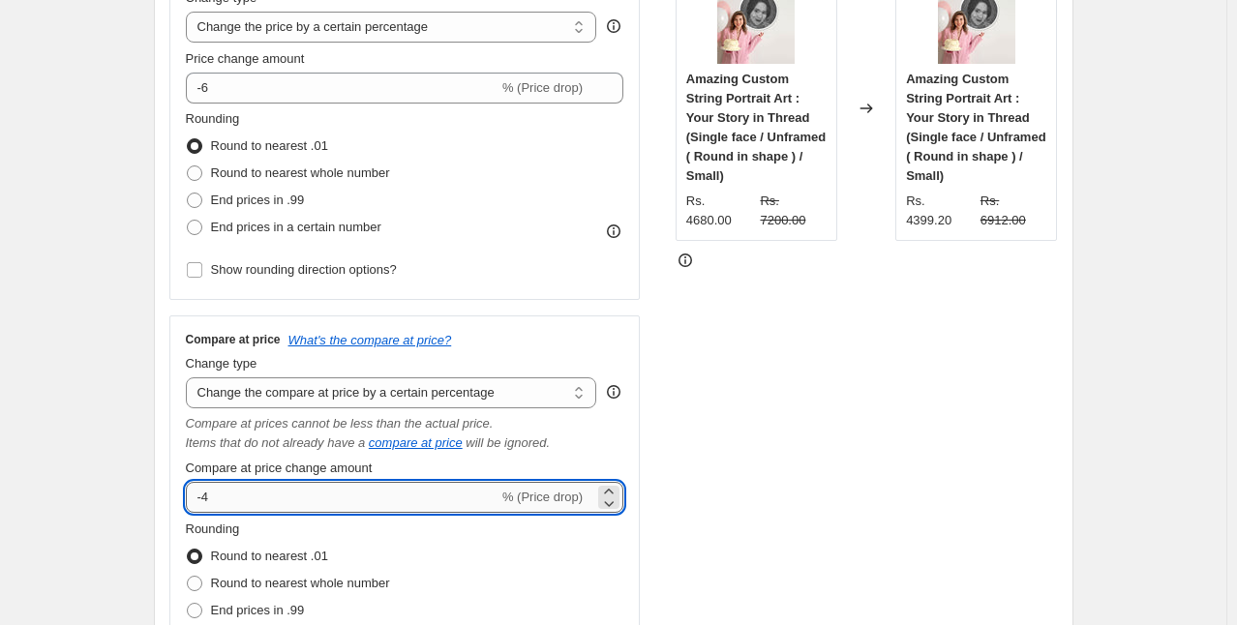
click at [211, 497] on input "-4" at bounding box center [342, 497] width 313 height 31
type input "-5"
click at [628, 458] on div "Compare at price What's the compare at price? Change type Change the compare at…" at bounding box center [404, 513] width 471 height 395
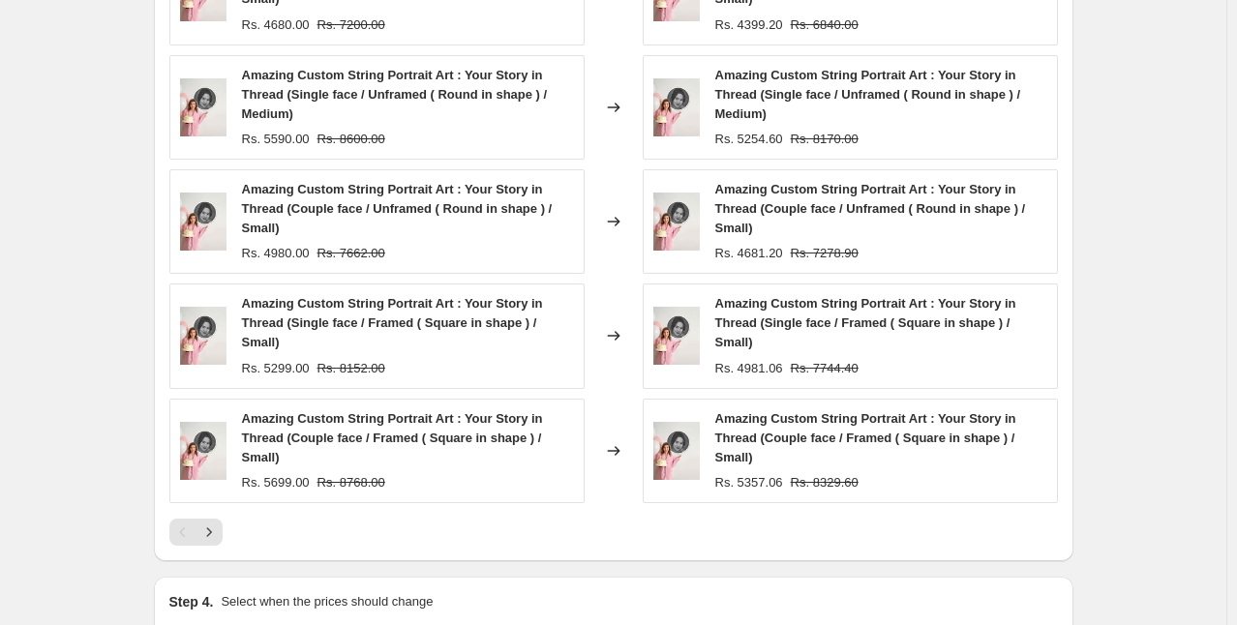
scroll to position [1720, 0]
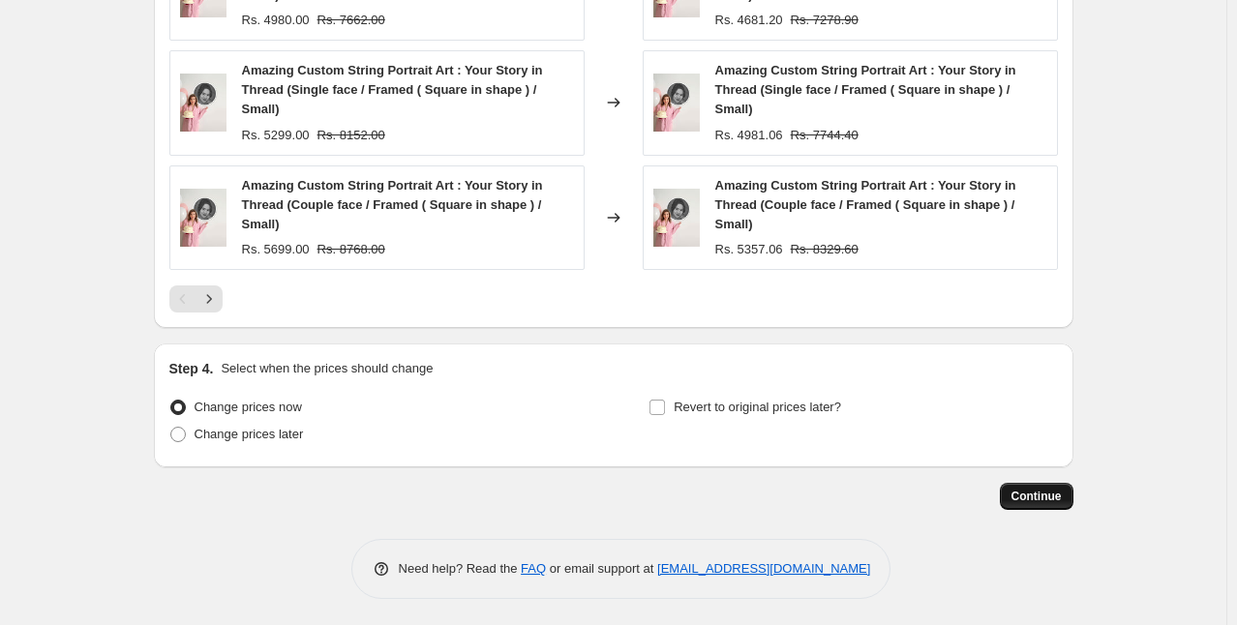
click at [1059, 491] on span "Continue" at bounding box center [1037, 496] width 50 height 15
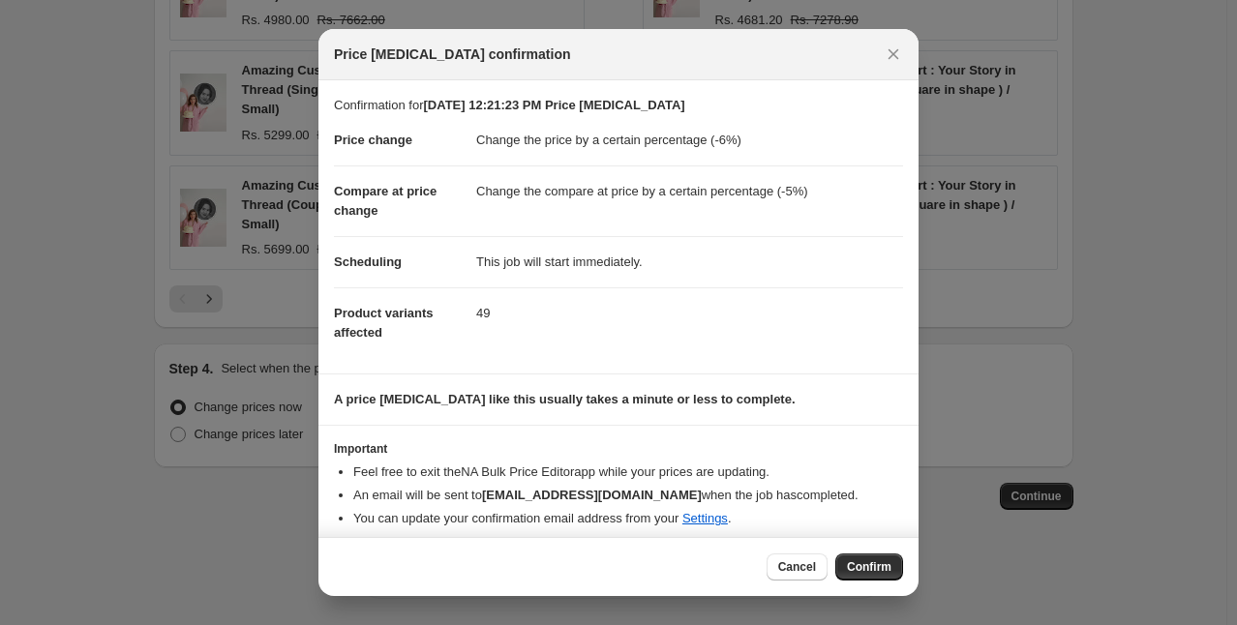
click at [859, 567] on span "Confirm" at bounding box center [869, 567] width 45 height 15
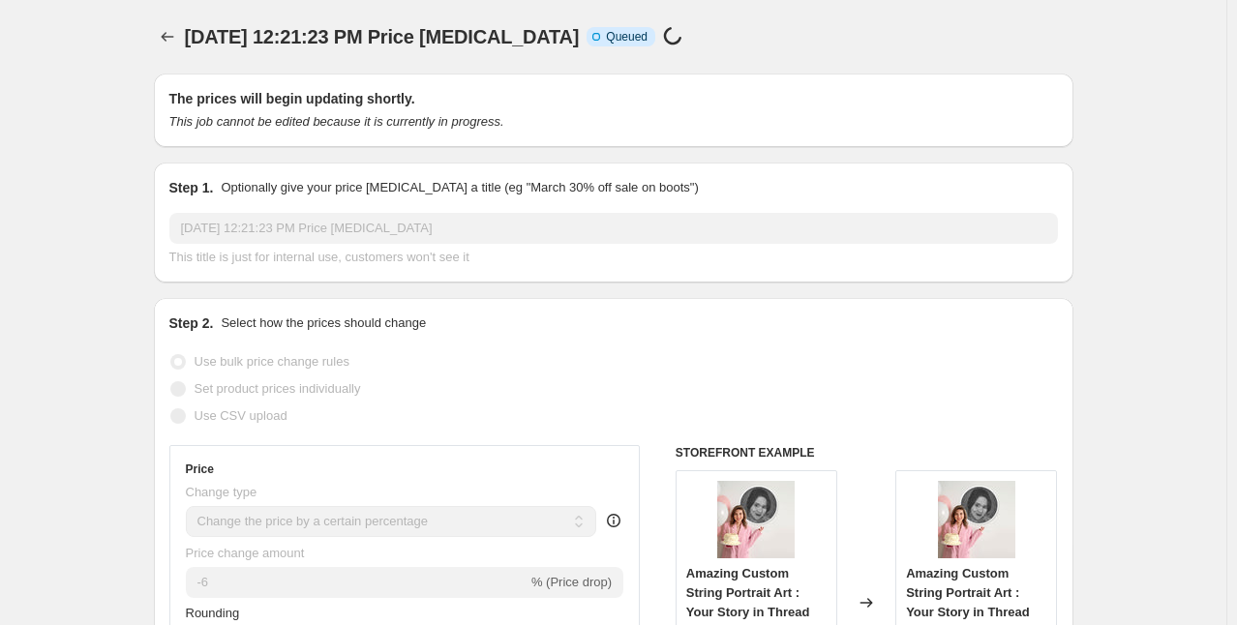
scroll to position [1720, 0]
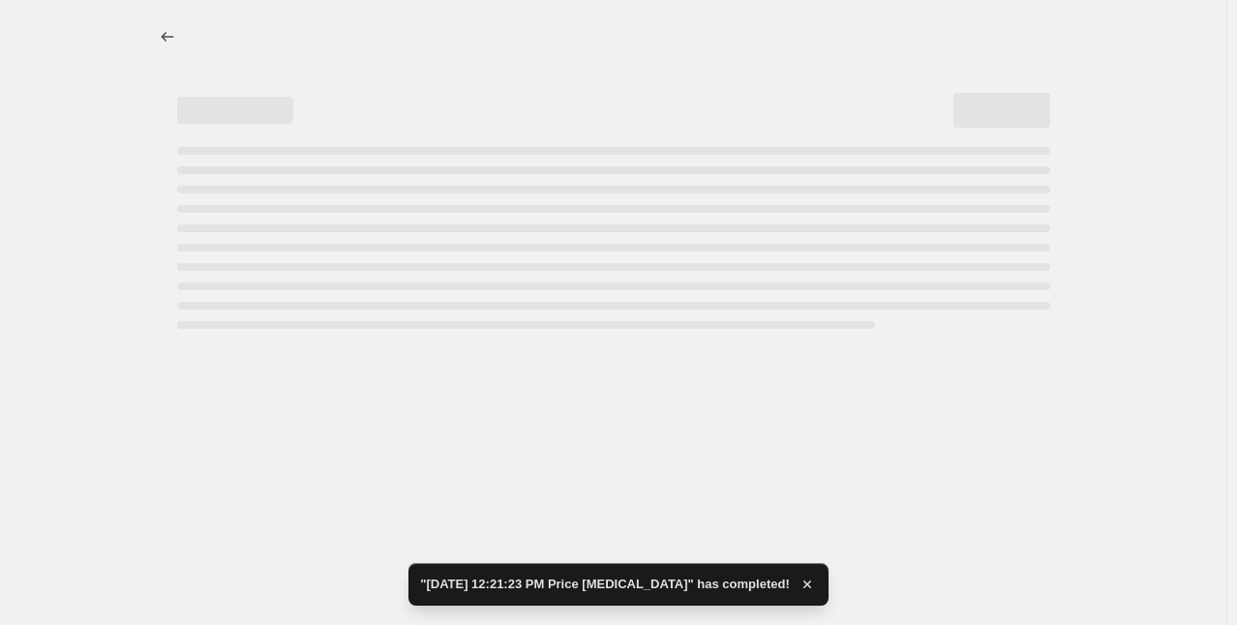
select select "percentage"
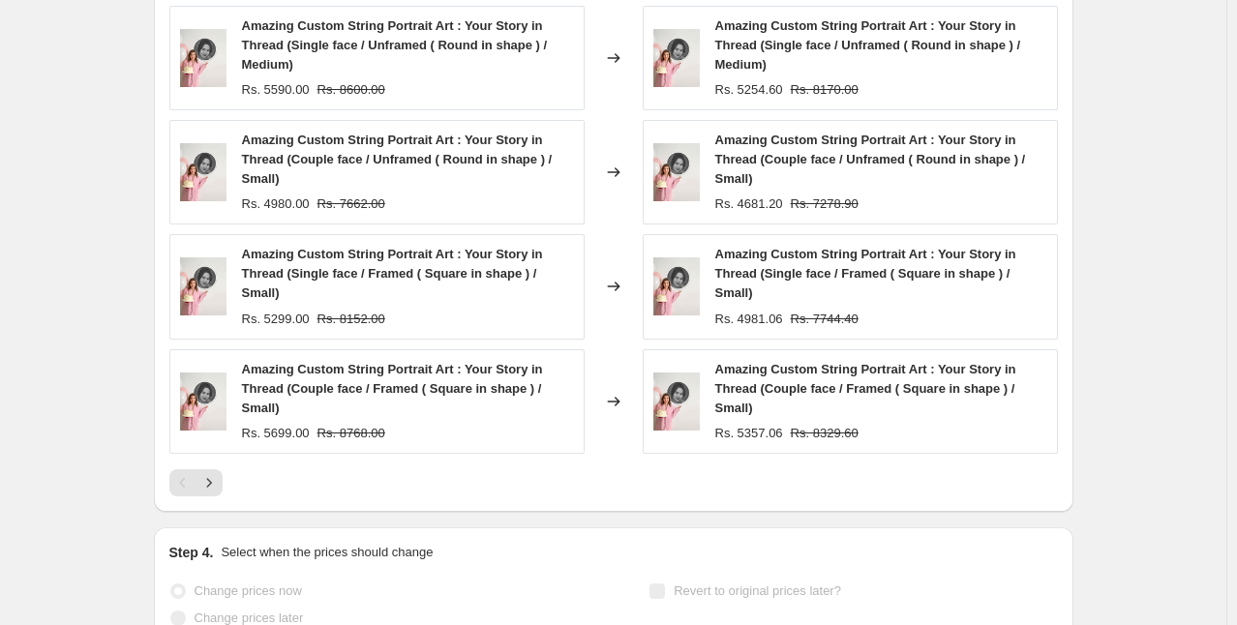
scroll to position [0, 0]
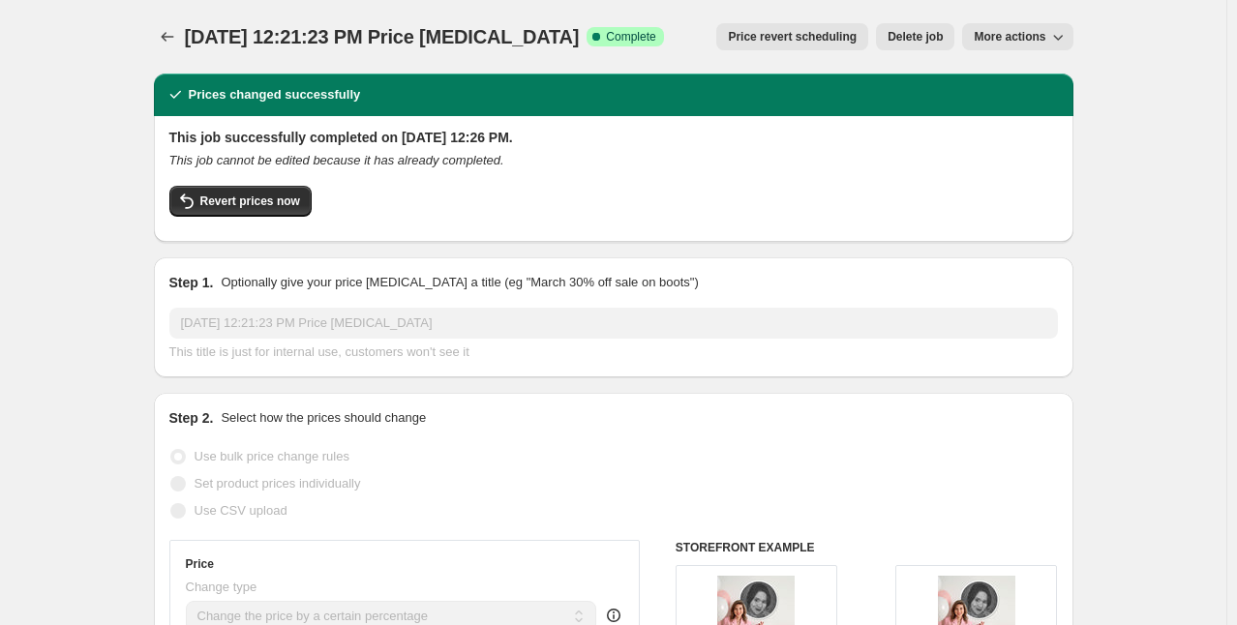
click at [1017, 36] on span "More actions" at bounding box center [1010, 36] width 72 height 15
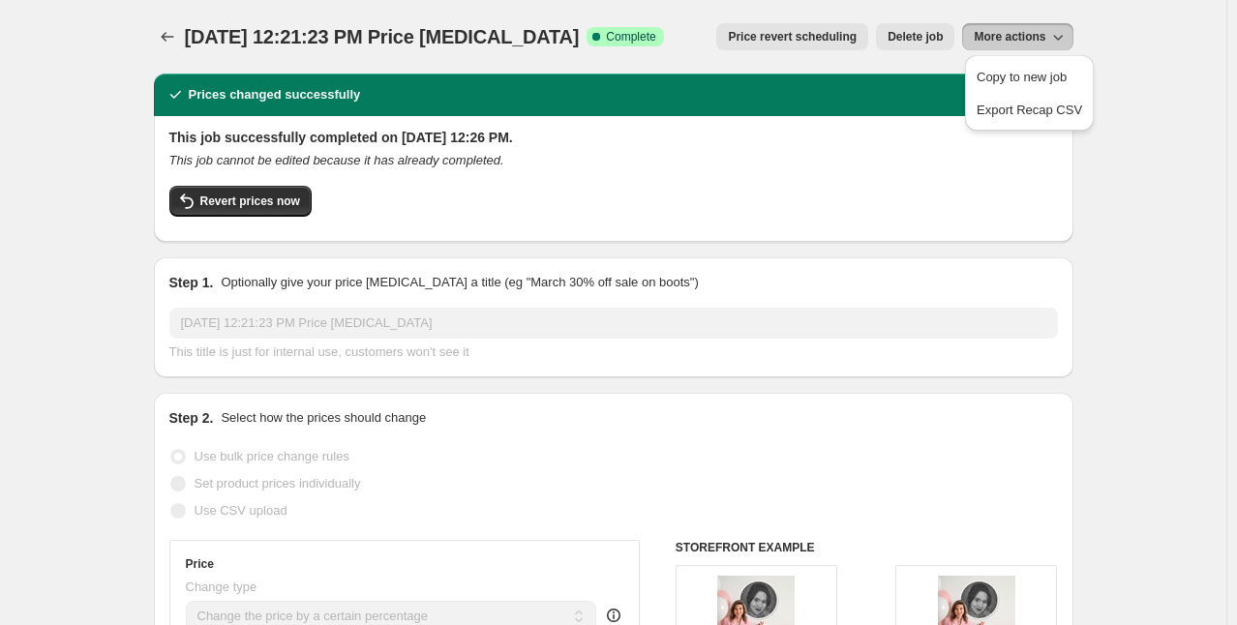
click at [924, 39] on span "Delete job" at bounding box center [915, 36] width 55 height 15
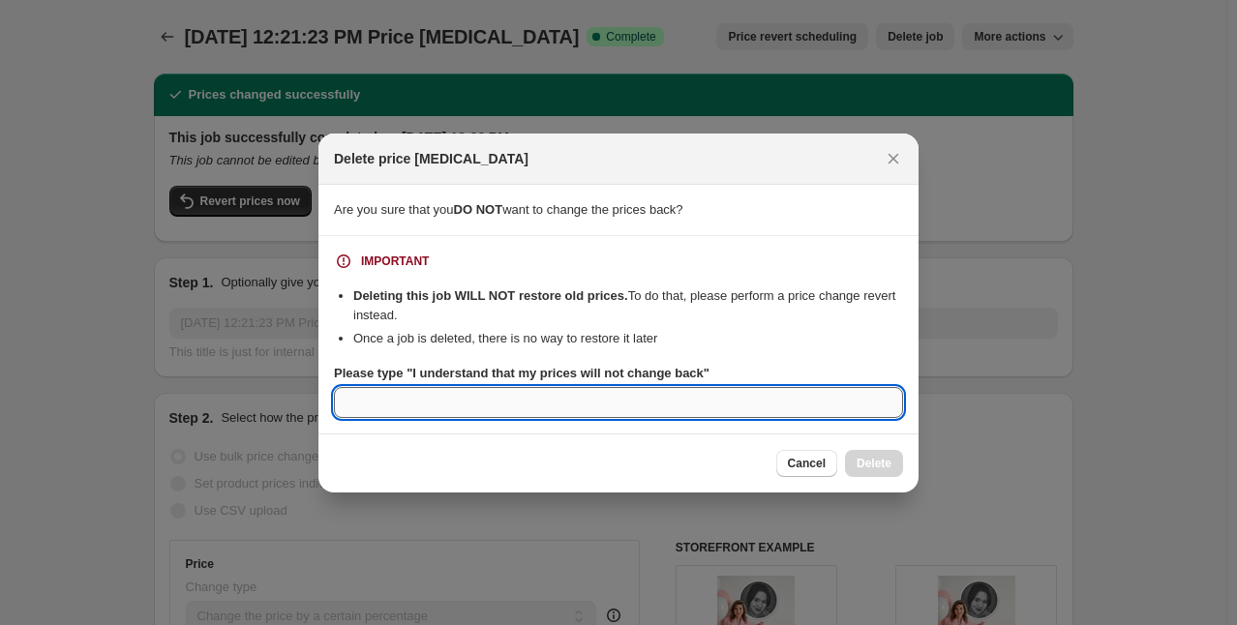
click at [794, 413] on input "Please type "I understand that my prices will not change back"" at bounding box center [618, 402] width 569 height 31
type input "s"
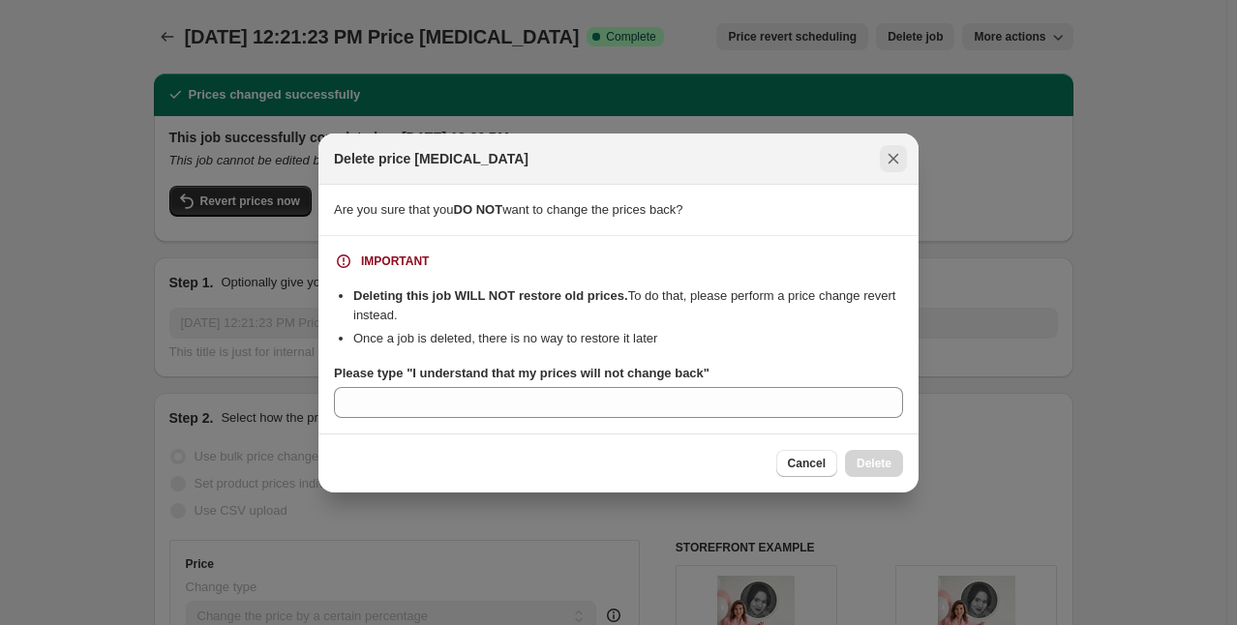
click at [899, 163] on icon "Close" at bounding box center [893, 158] width 19 height 19
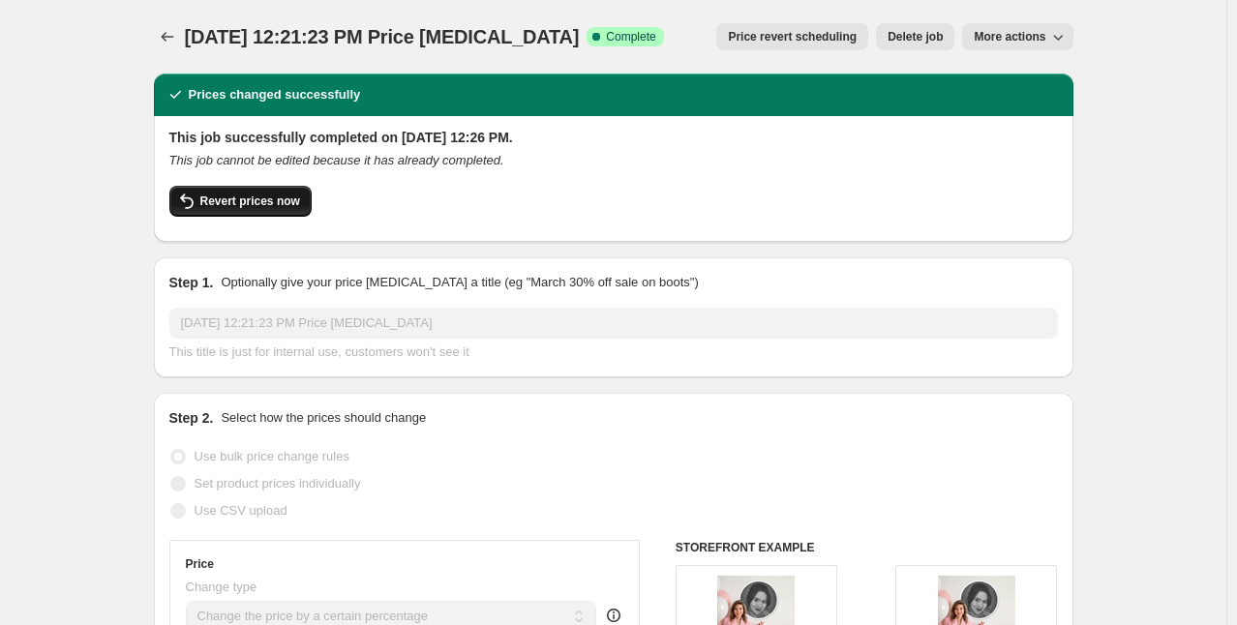
click at [225, 198] on span "Revert prices now" at bounding box center [250, 201] width 100 height 15
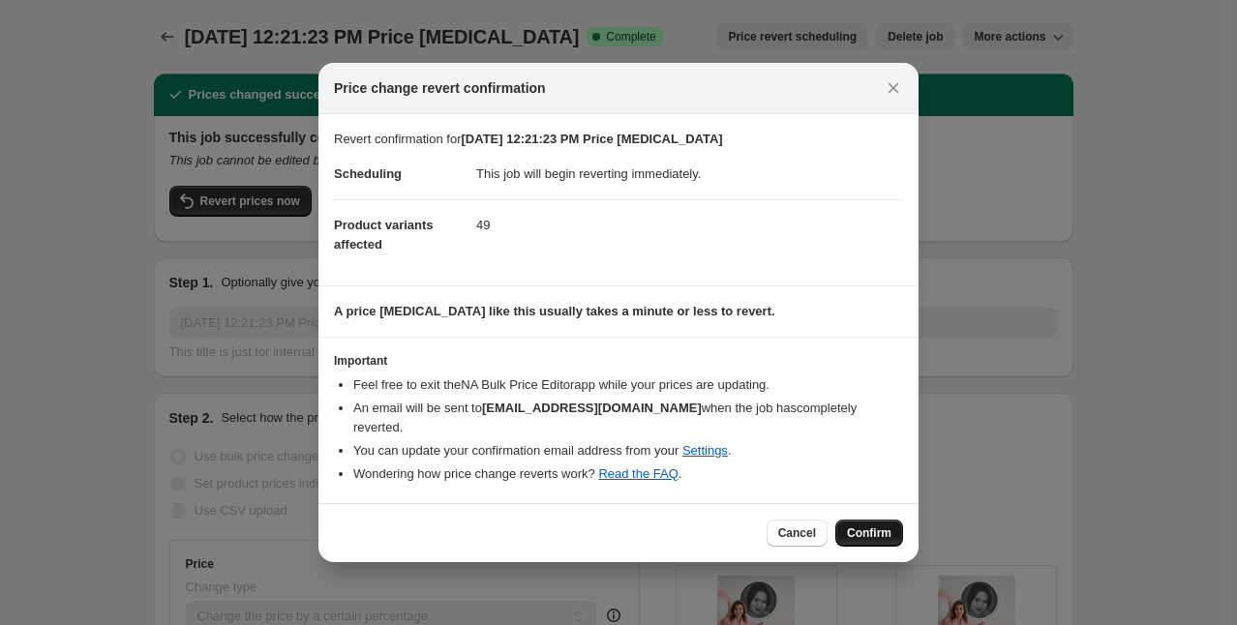
click at [885, 536] on span "Confirm" at bounding box center [869, 533] width 45 height 15
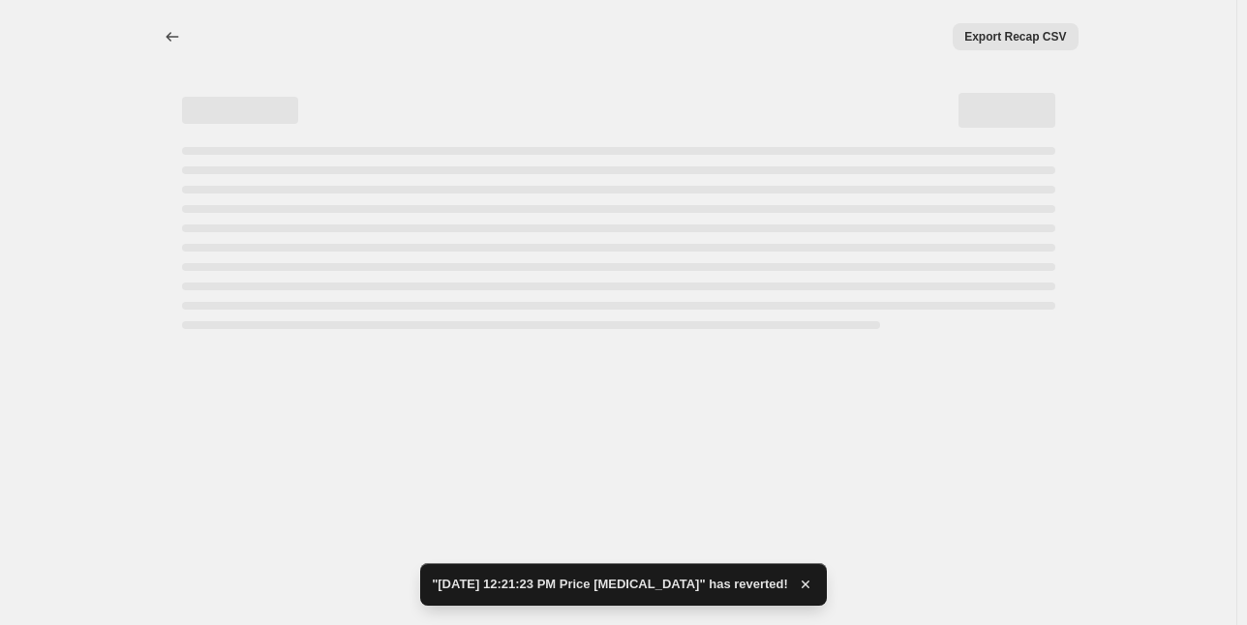
select select "percentage"
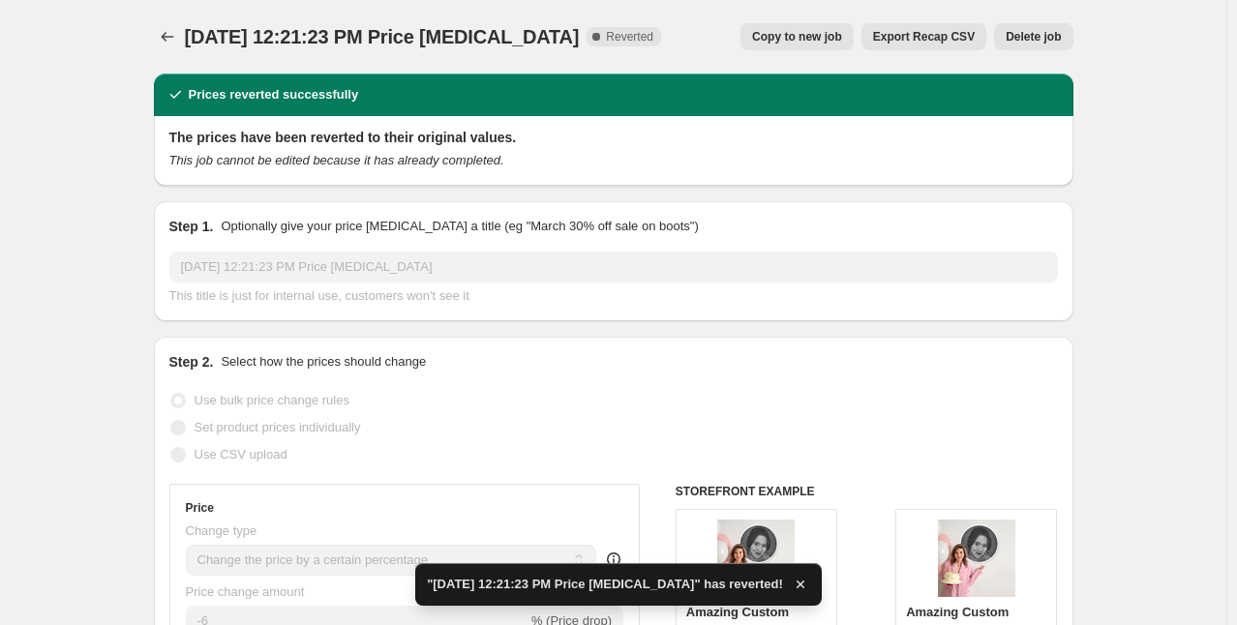
click at [1054, 35] on span "Delete job" at bounding box center [1033, 36] width 55 height 15
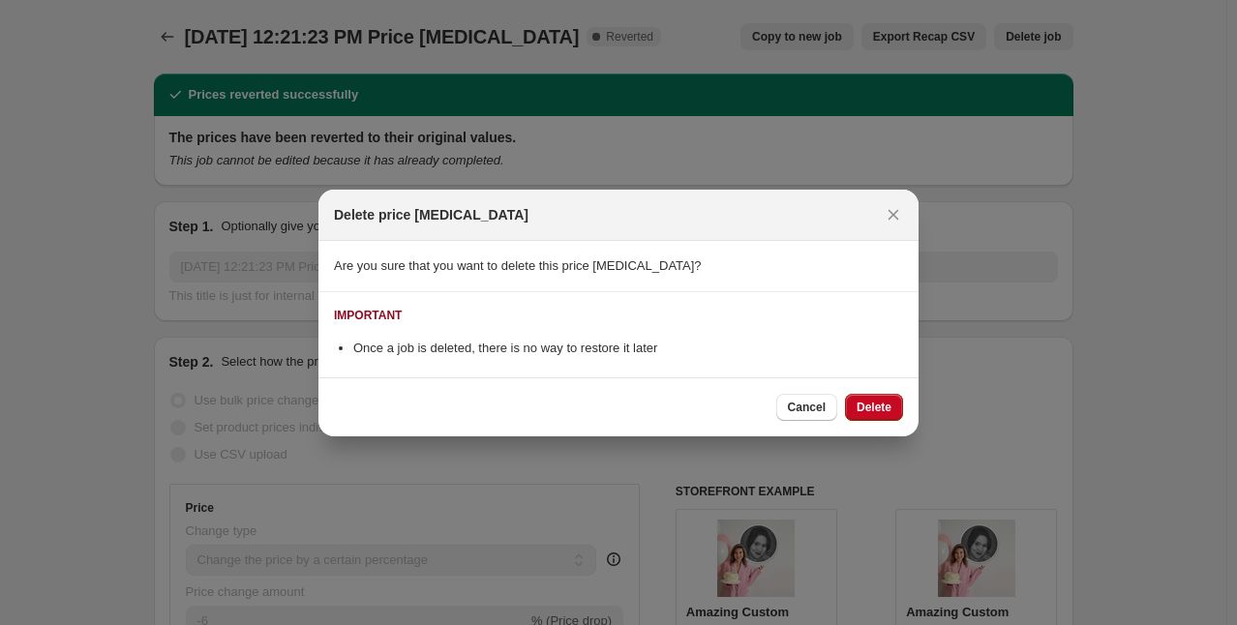
click at [910, 408] on div "Cancel Delete" at bounding box center [619, 407] width 600 height 59
click at [887, 412] on span "Delete" at bounding box center [874, 407] width 35 height 15
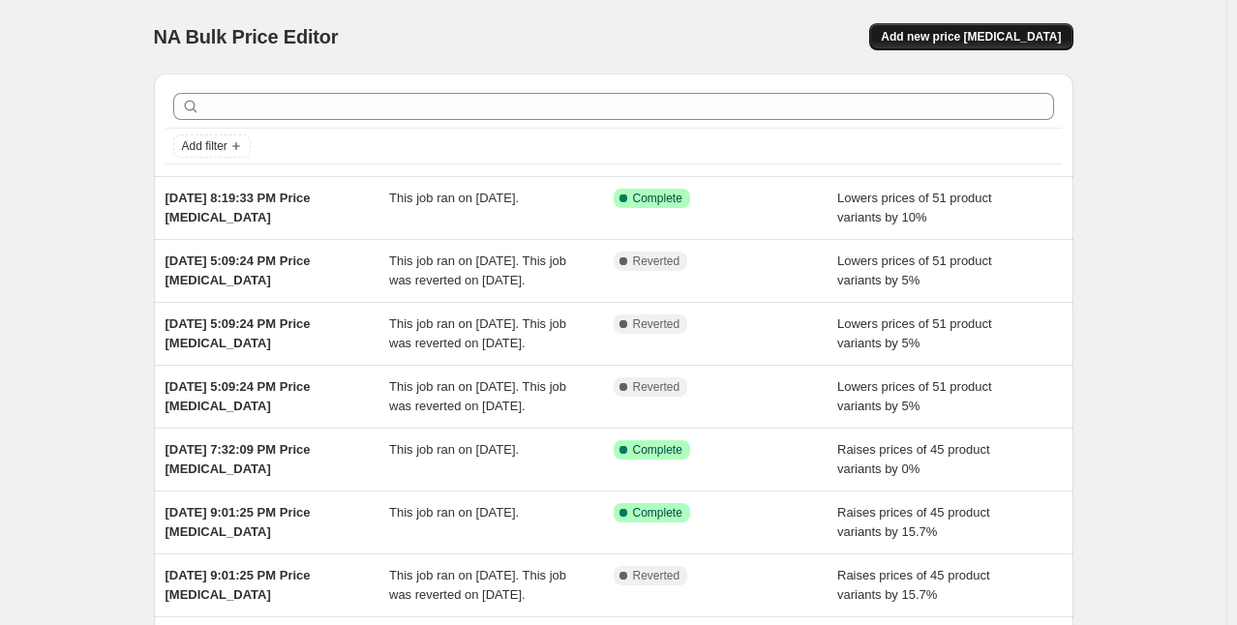
click at [993, 34] on span "Add new price [MEDICAL_DATA]" at bounding box center [971, 36] width 180 height 15
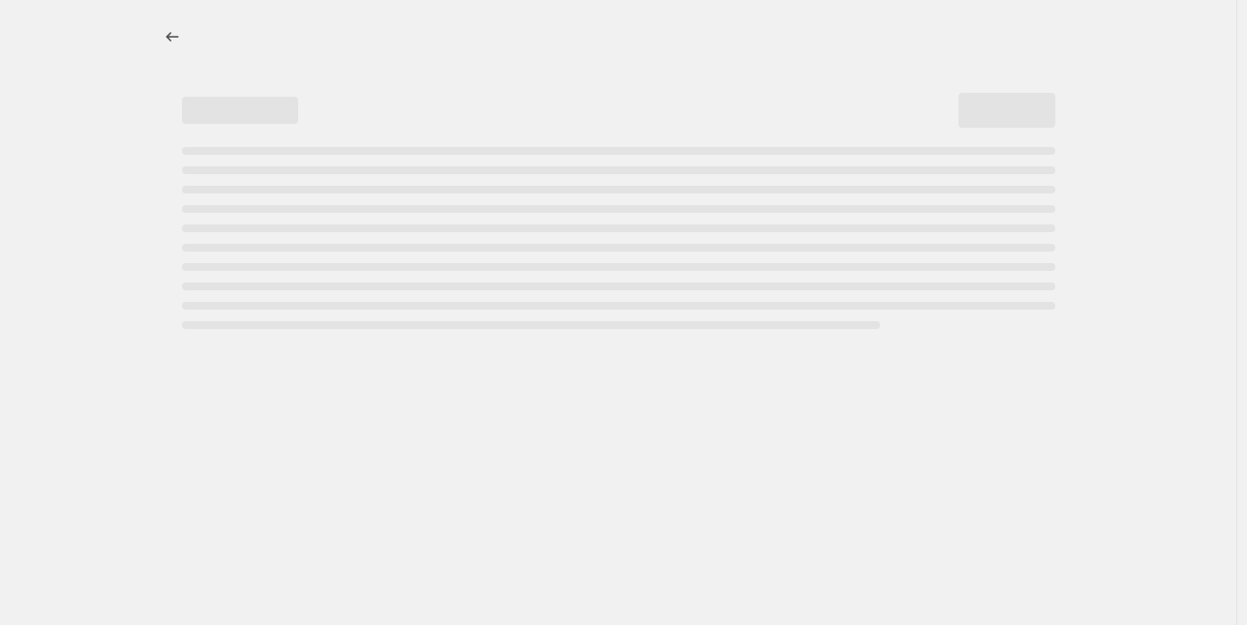
select select "percentage"
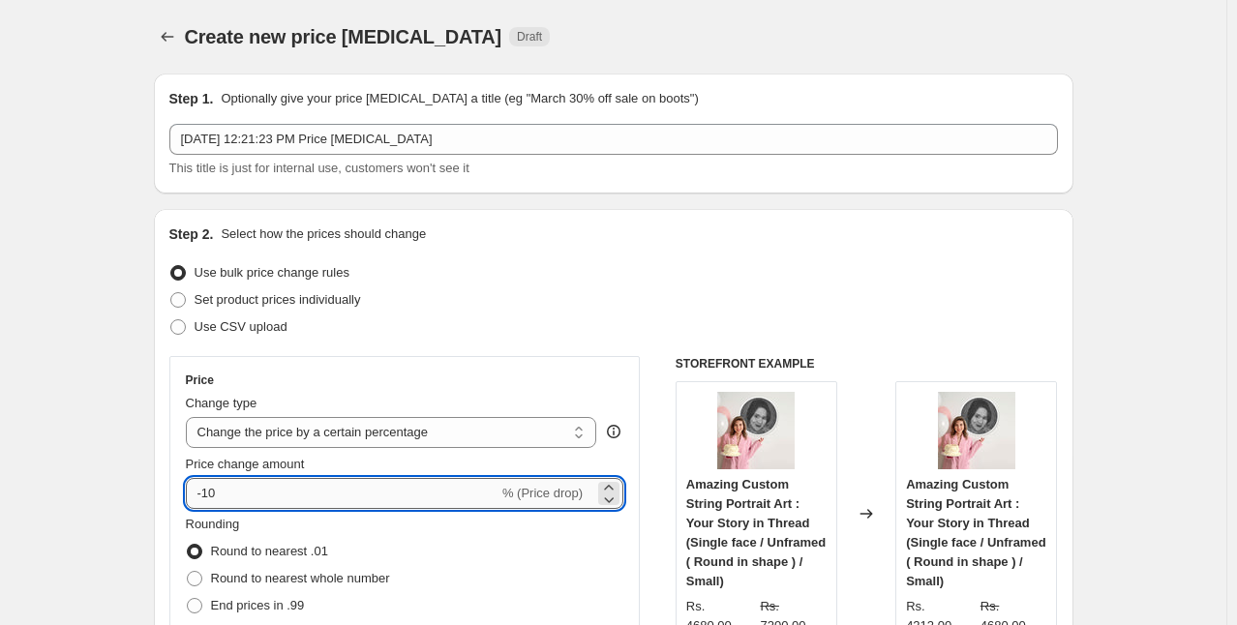
drag, startPoint x: 269, startPoint y: 489, endPoint x: 207, endPoint y: 497, distance: 62.4
click at [207, 497] on input "-10" at bounding box center [342, 493] width 313 height 31
click at [662, 316] on div "Use CSV upload" at bounding box center [613, 327] width 889 height 27
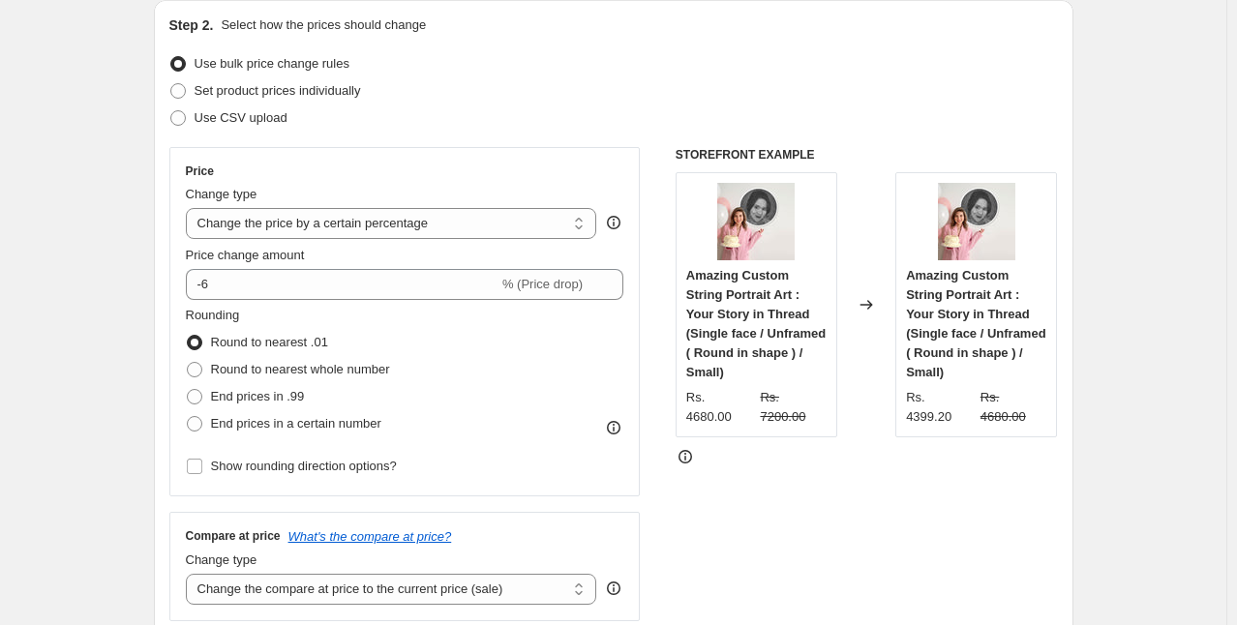
scroll to position [201, 0]
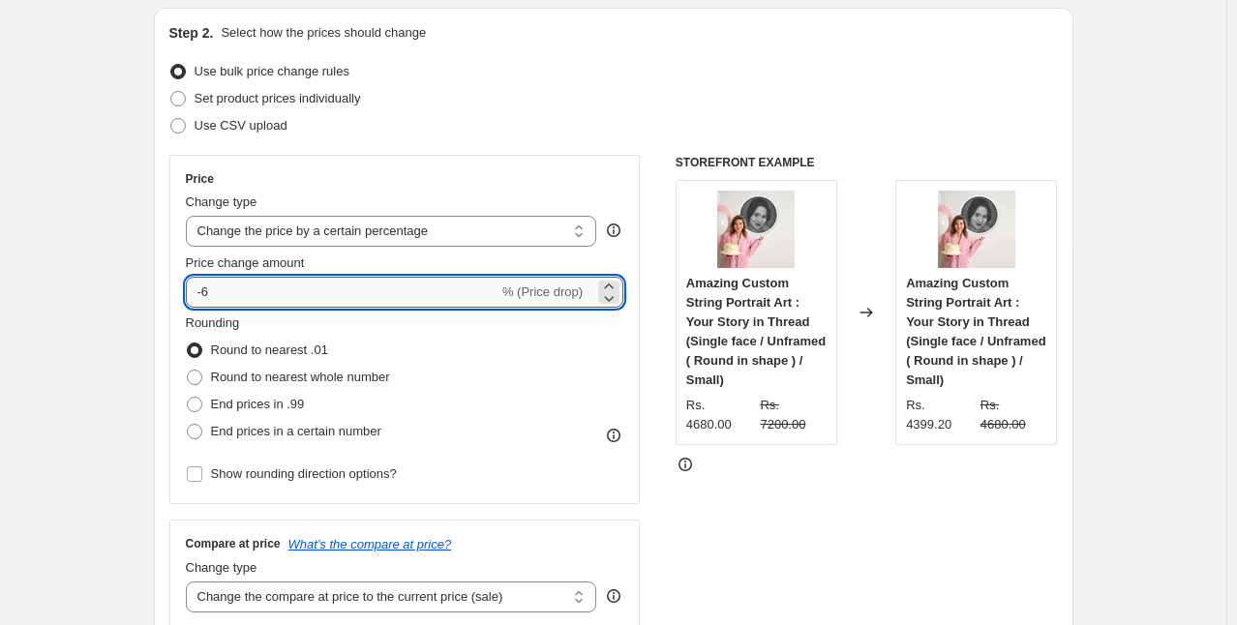
click at [210, 295] on input "-6" at bounding box center [342, 292] width 313 height 31
click at [630, 330] on div "Price Change type Change the price to a certain amount Change the price by a ce…" at bounding box center [404, 329] width 471 height 349
click at [207, 291] on input "-5" at bounding box center [342, 292] width 313 height 31
click at [631, 334] on div "Price Change type Change the price to a certain amount Change the price by a ce…" at bounding box center [404, 329] width 471 height 349
drag, startPoint x: 204, startPoint y: 291, endPoint x: 209, endPoint y: 283, distance: 10.0
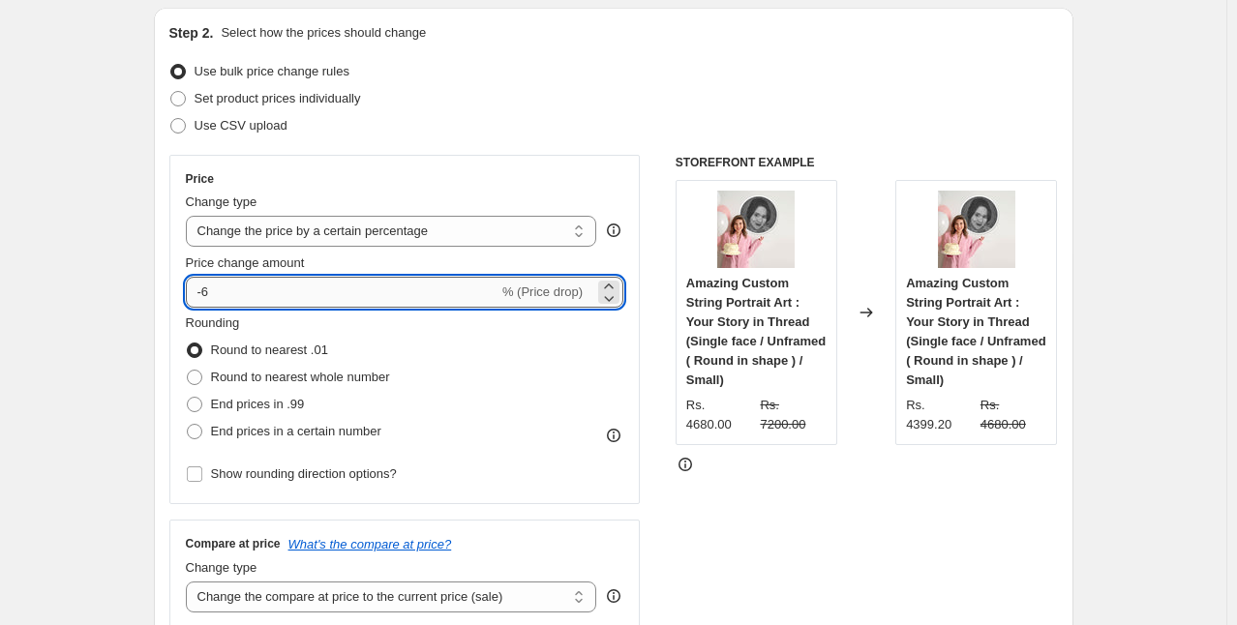
click at [209, 283] on input "-6" at bounding box center [342, 292] width 313 height 31
click at [215, 285] on input "-6" at bounding box center [342, 292] width 313 height 31
click at [624, 329] on div "Rounding Round to nearest .01 Round to nearest whole number End prices in .99 E…" at bounding box center [405, 380] width 439 height 132
click at [222, 294] on input "-5.5" at bounding box center [342, 292] width 313 height 31
click at [619, 334] on div "Rounding Round to nearest .01 Round to nearest whole number End prices in .99 E…" at bounding box center [405, 380] width 439 height 132
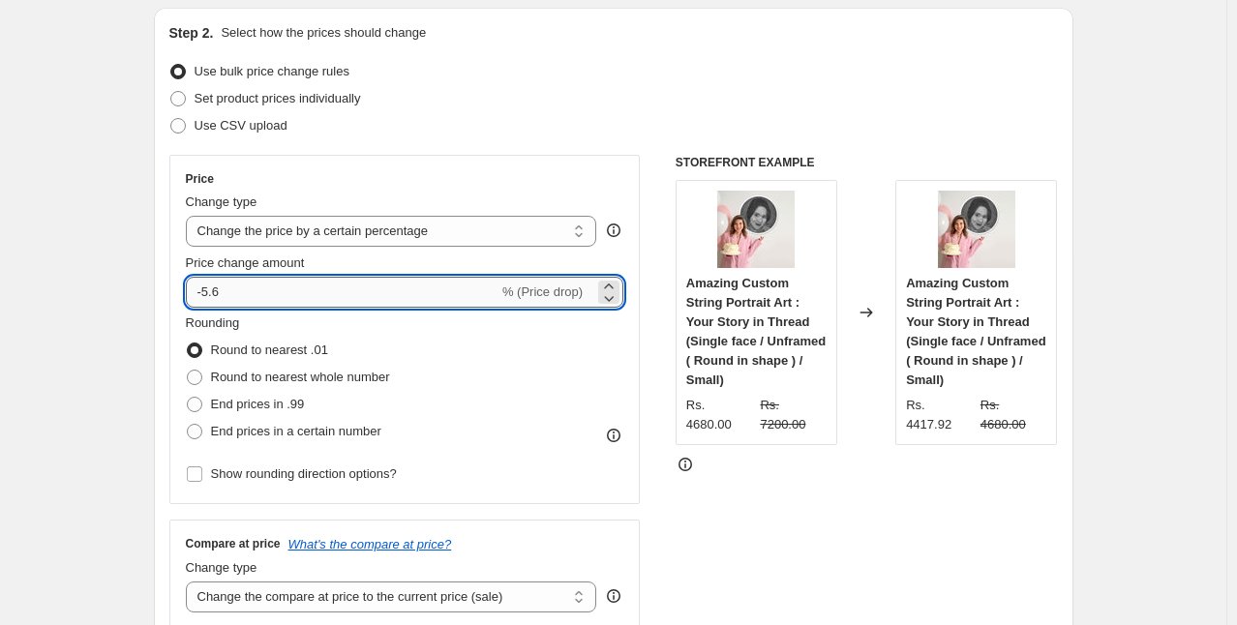
click at [223, 292] on input "-5.6" at bounding box center [342, 292] width 313 height 31
click at [639, 346] on div "Price Change type Change the price to a certain amount Change the price by a ce…" at bounding box center [404, 329] width 471 height 349
click at [225, 290] on input "-5.7" at bounding box center [342, 292] width 313 height 31
click at [630, 333] on div "Price Change type Change the price to a certain amount Change the price by a ce…" at bounding box center [404, 329] width 471 height 349
click at [226, 291] on input "-5.2" at bounding box center [342, 292] width 313 height 31
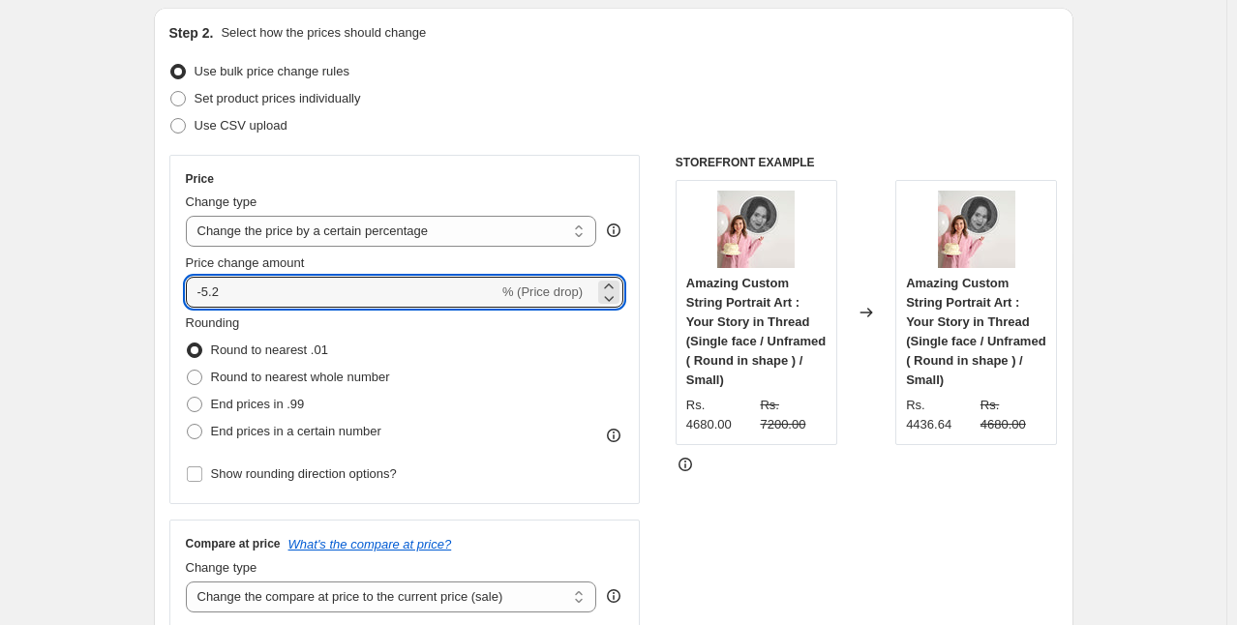
click at [633, 330] on div "Price Change type Change the price to a certain amount Change the price by a ce…" at bounding box center [404, 329] width 471 height 349
click at [225, 289] on input "-5.2" at bounding box center [342, 292] width 313 height 31
click at [624, 333] on div "Rounding Round to nearest .01 Round to nearest whole number End prices in .99 E…" at bounding box center [405, 380] width 439 height 132
click at [223, 291] on input "-5.1" at bounding box center [342, 292] width 313 height 31
type input "-5.2"
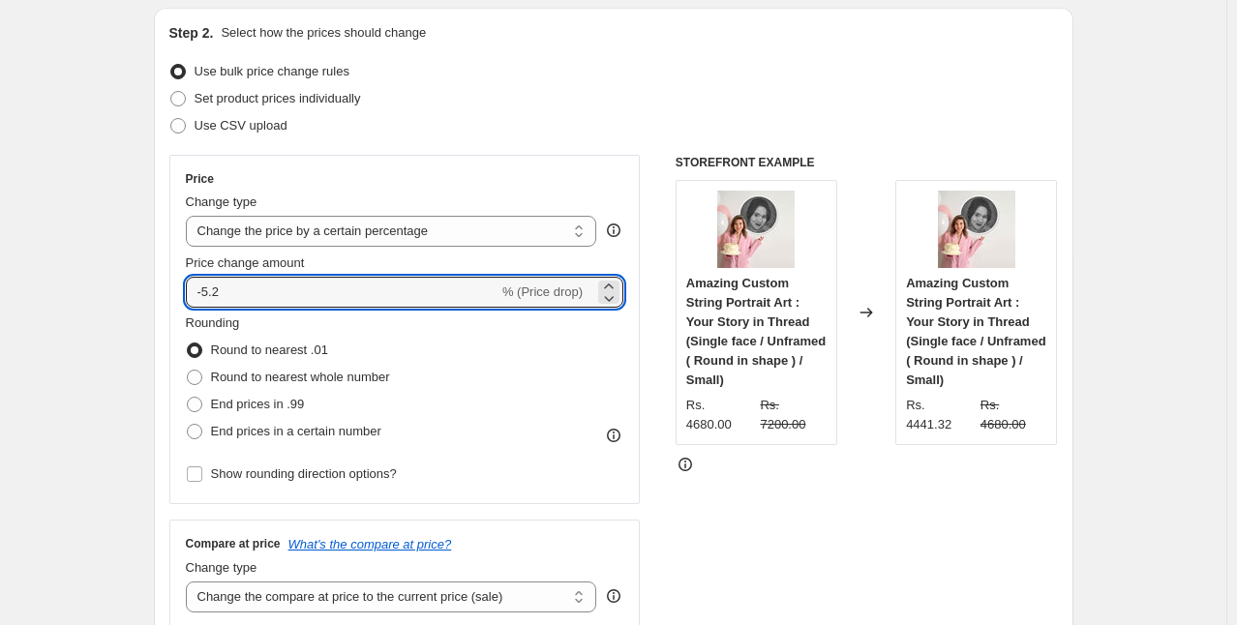
click at [623, 331] on div "Rounding Round to nearest .01 Round to nearest whole number End prices in .99 E…" at bounding box center [405, 380] width 439 height 132
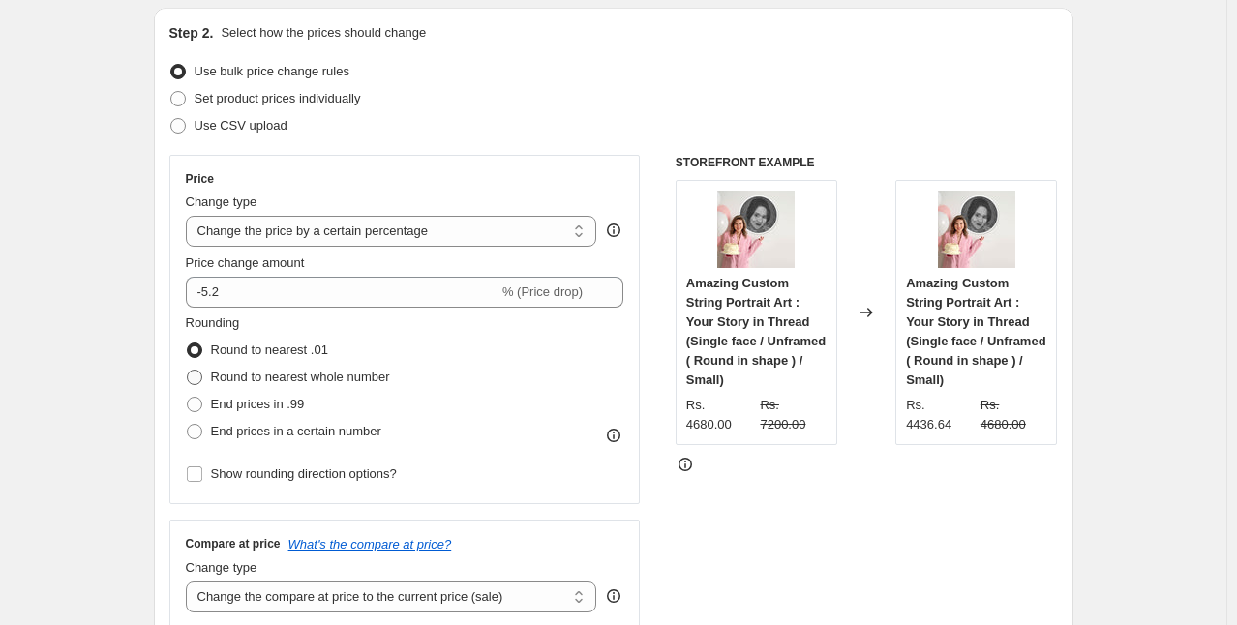
click at [197, 372] on span at bounding box center [194, 377] width 15 height 15
click at [188, 371] on input "Round to nearest whole number" at bounding box center [187, 370] width 1 height 1
radio input "true"
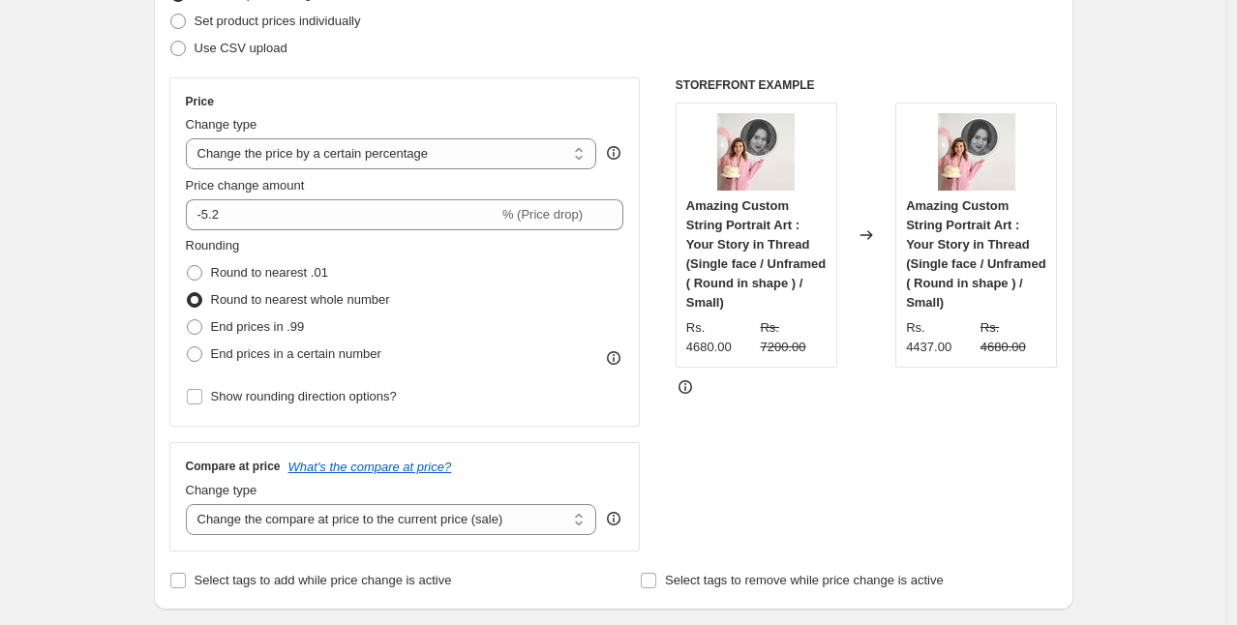
scroll to position [279, 0]
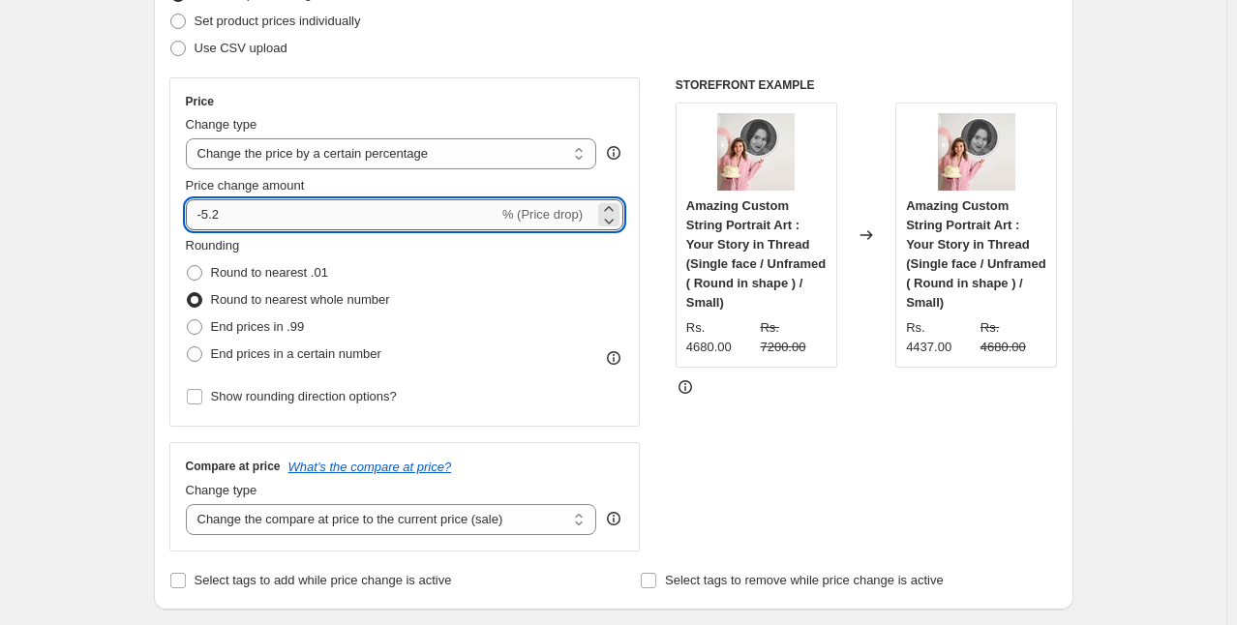
drag, startPoint x: 235, startPoint y: 213, endPoint x: 209, endPoint y: 216, distance: 26.3
click at [209, 216] on input "-5.2" at bounding box center [342, 214] width 313 height 31
type input "-6"
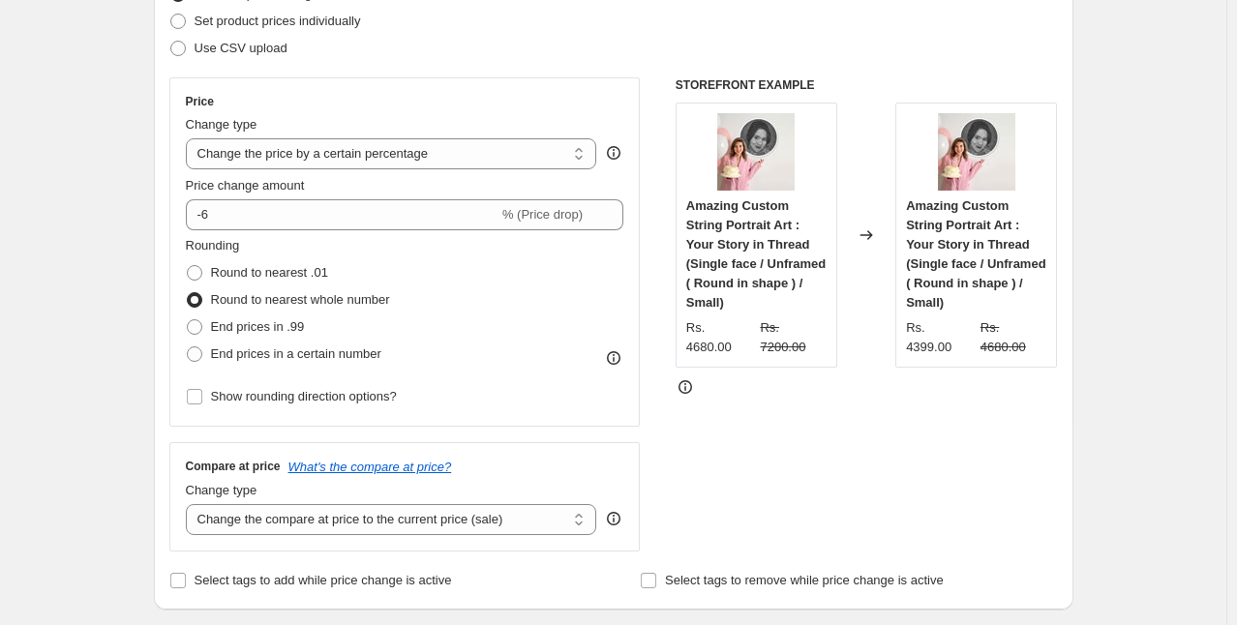
click at [632, 275] on div "Price Change type Change the price to a certain amount Change the price by a ce…" at bounding box center [404, 251] width 471 height 349
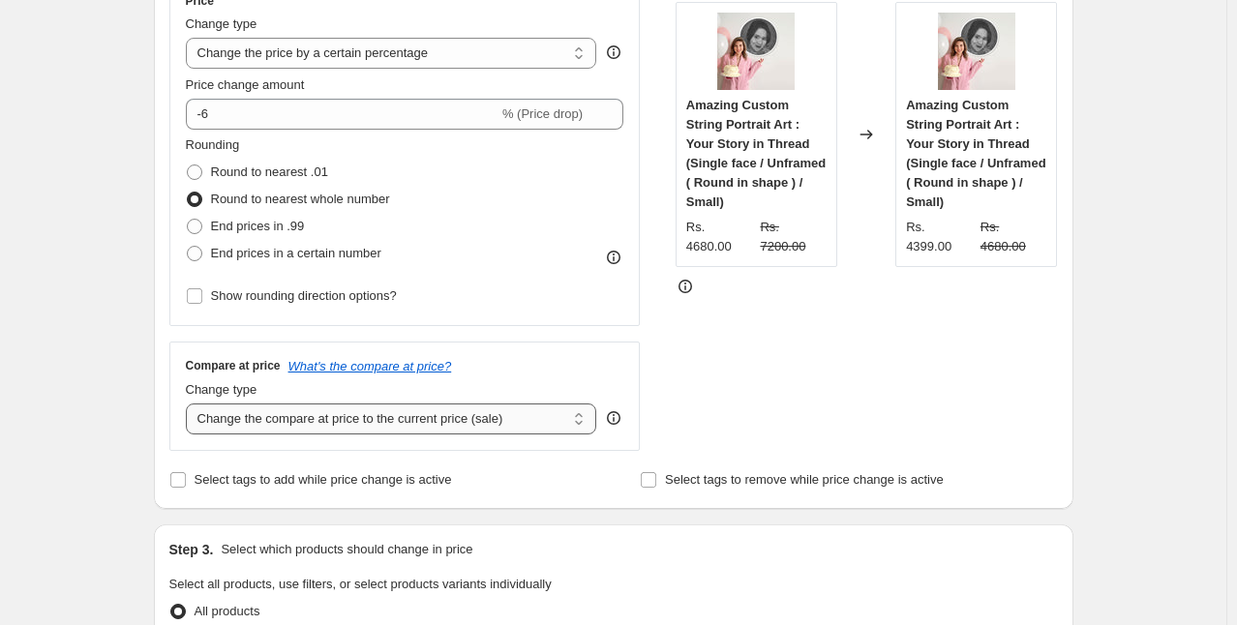
scroll to position [379, 0]
click at [406, 416] on select "Change the compare at price to the current price (sale) Change the compare at p…" at bounding box center [391, 419] width 411 height 31
select select "percentage"
click at [190, 404] on select "Change the compare at price to the current price (sale) Change the compare at p…" at bounding box center [391, 419] width 411 height 31
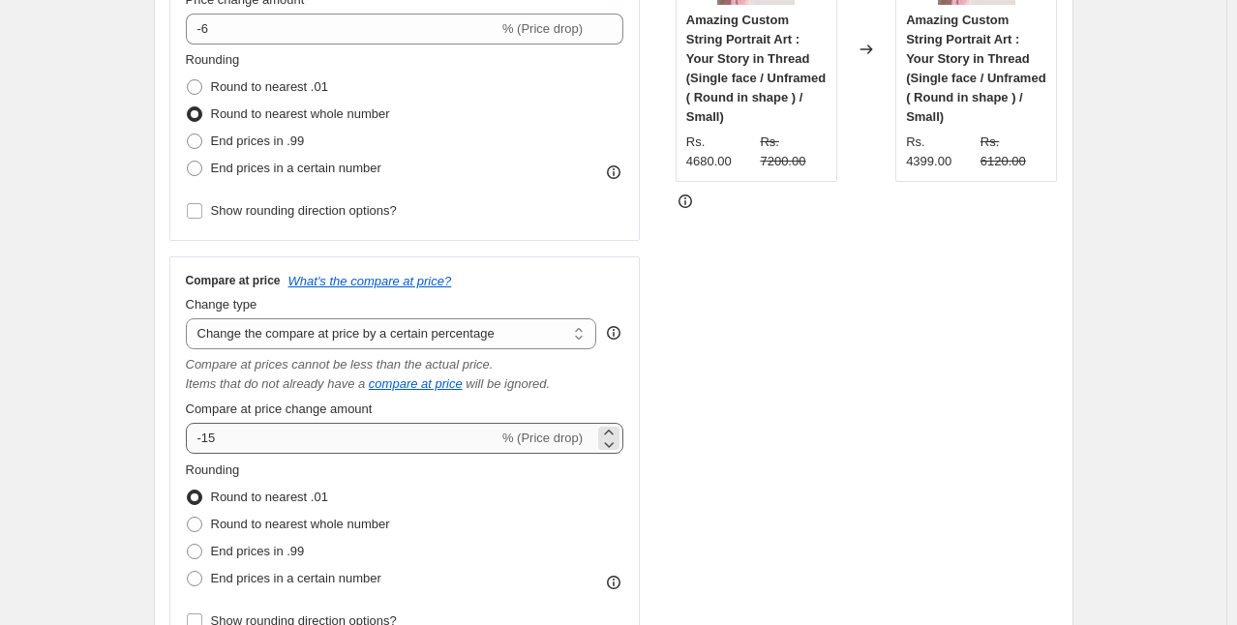
scroll to position [465, 0]
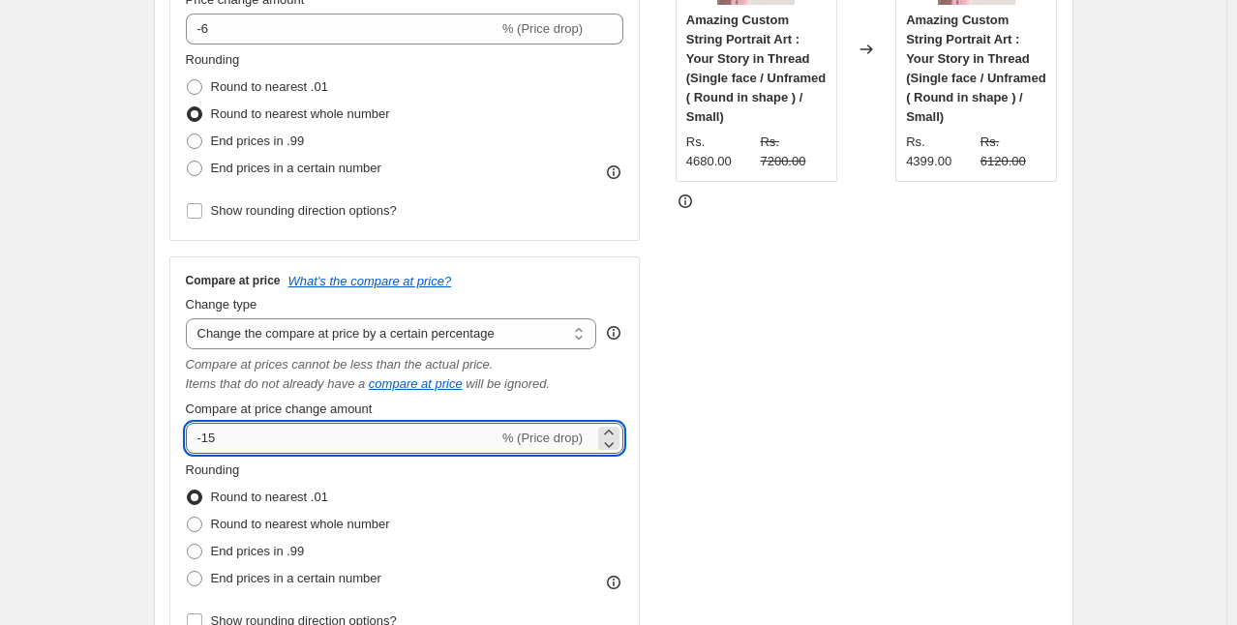
drag, startPoint x: 219, startPoint y: 439, endPoint x: 209, endPoint y: 438, distance: 9.7
click at [209, 438] on input "-15" at bounding box center [342, 438] width 313 height 31
type input "-6"
click at [633, 472] on div "Compare at price What's the compare at price? Change type Change the compare at…" at bounding box center [404, 454] width 471 height 395
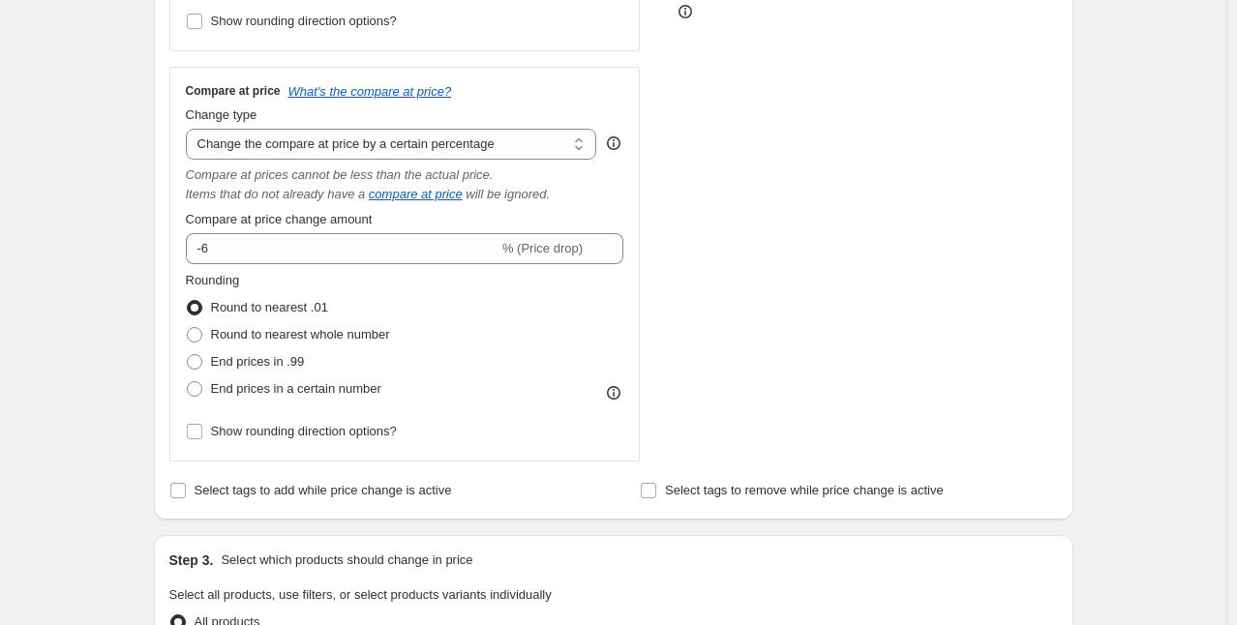
scroll to position [1720, 0]
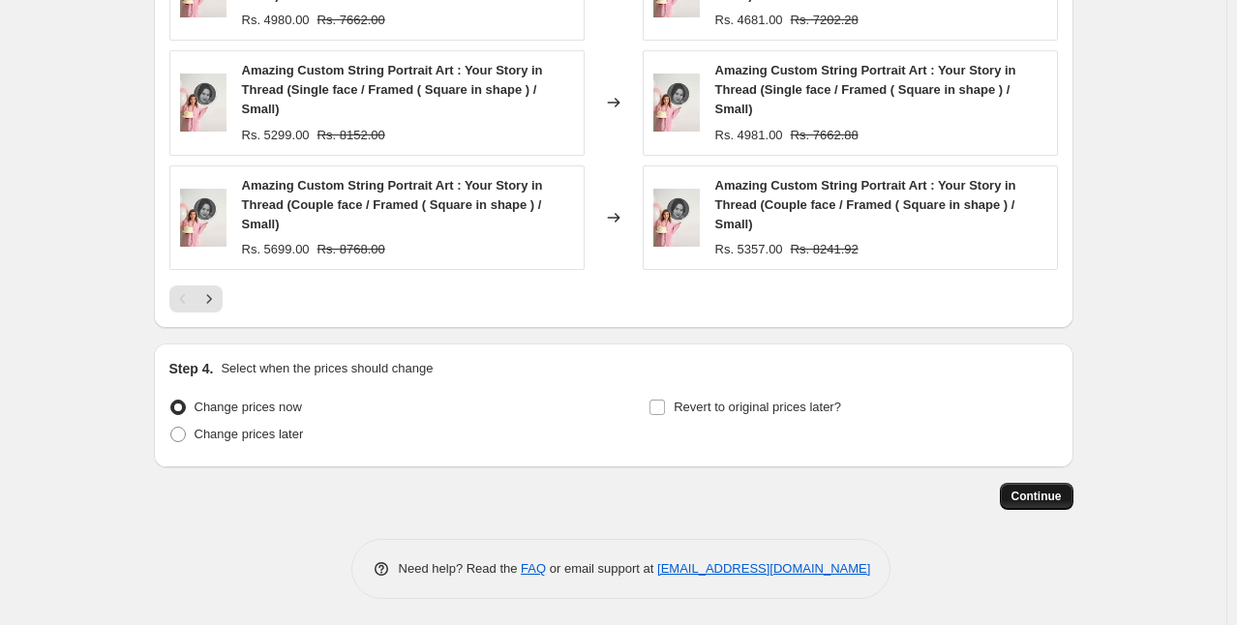
click at [1050, 489] on span "Continue" at bounding box center [1037, 496] width 50 height 15
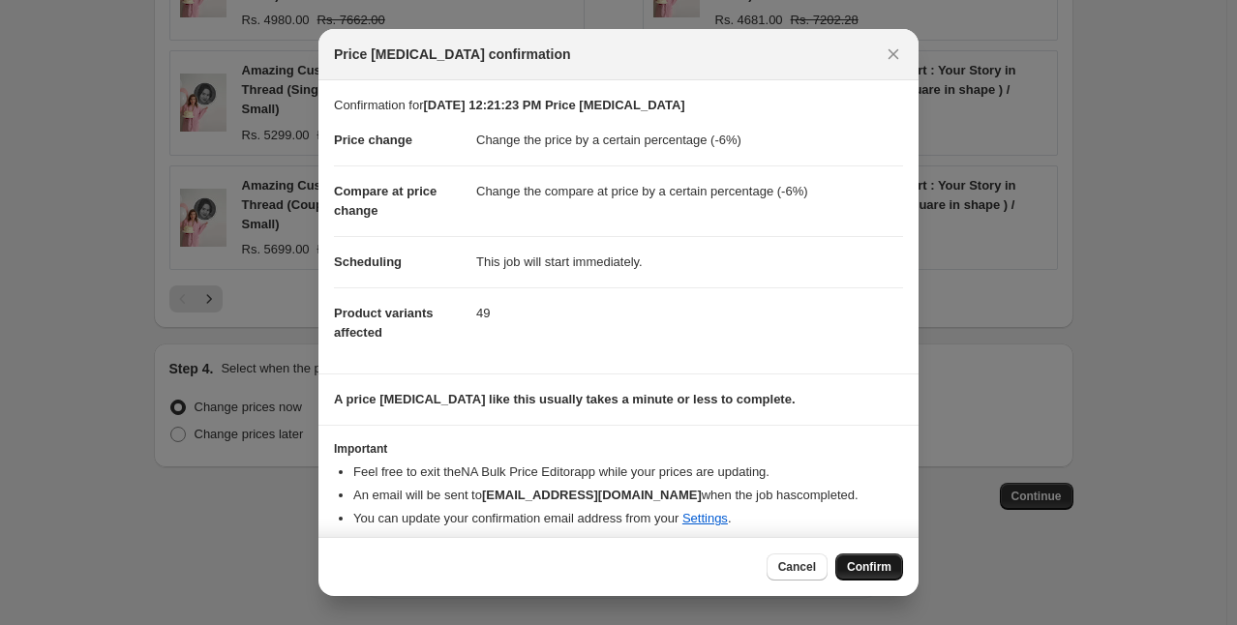
click at [856, 566] on span "Confirm" at bounding box center [869, 567] width 45 height 15
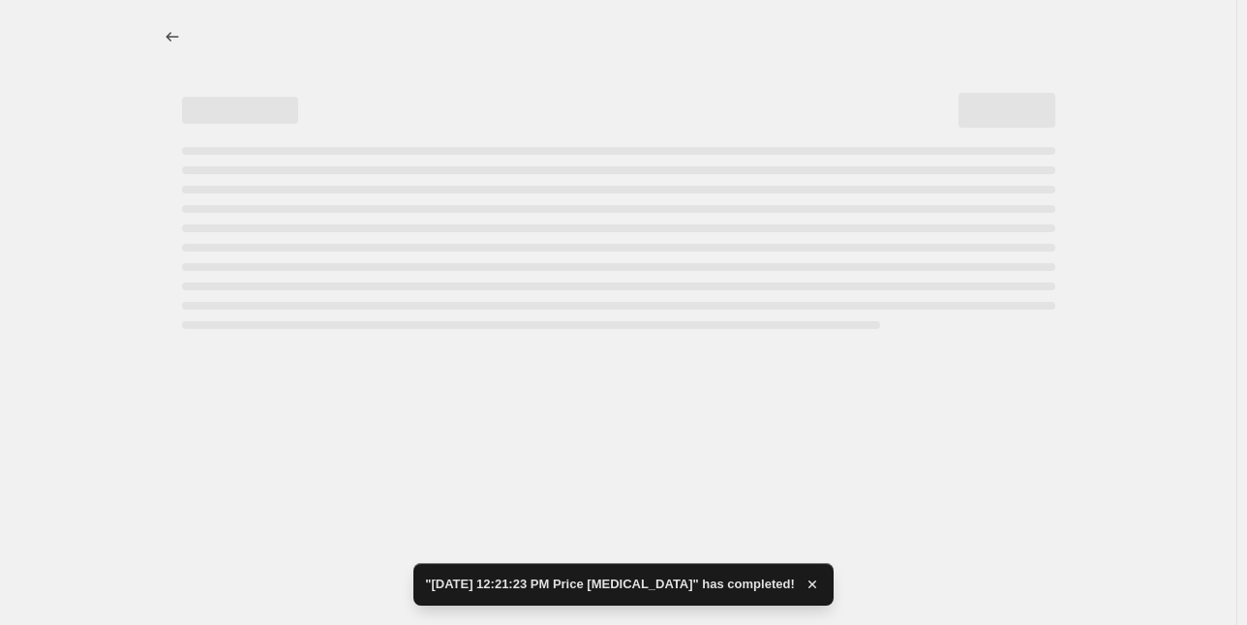
select select "percentage"
